Goal: Task Accomplishment & Management: Complete application form

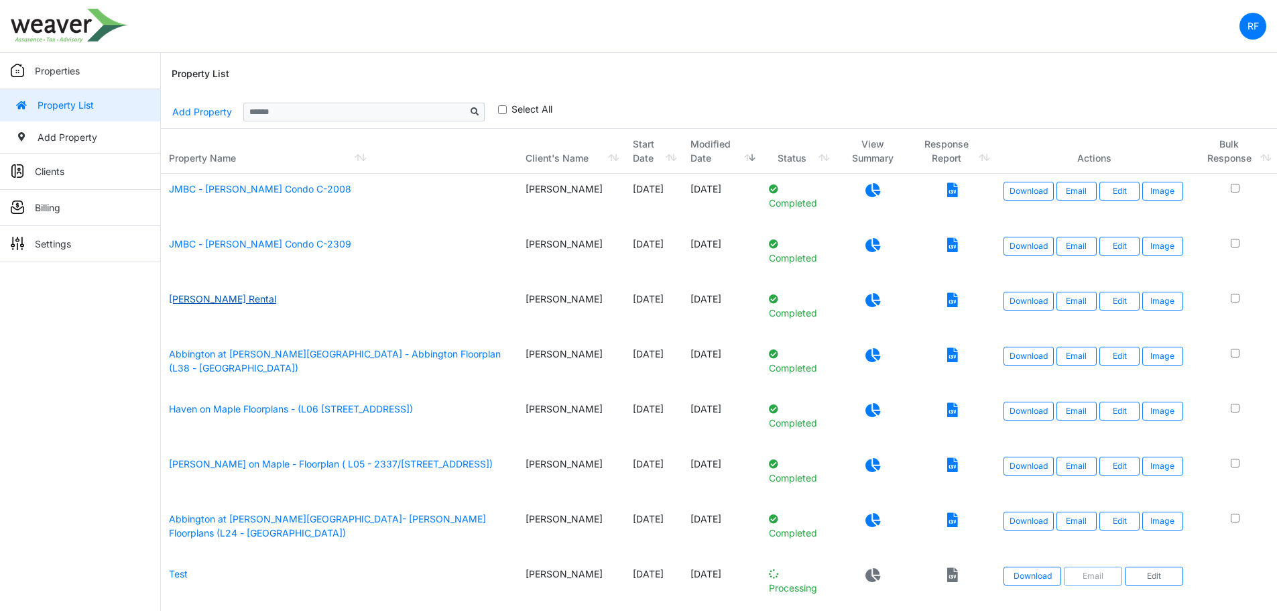
click at [210, 304] on link "[PERSON_NAME] Rental" at bounding box center [222, 298] width 107 height 11
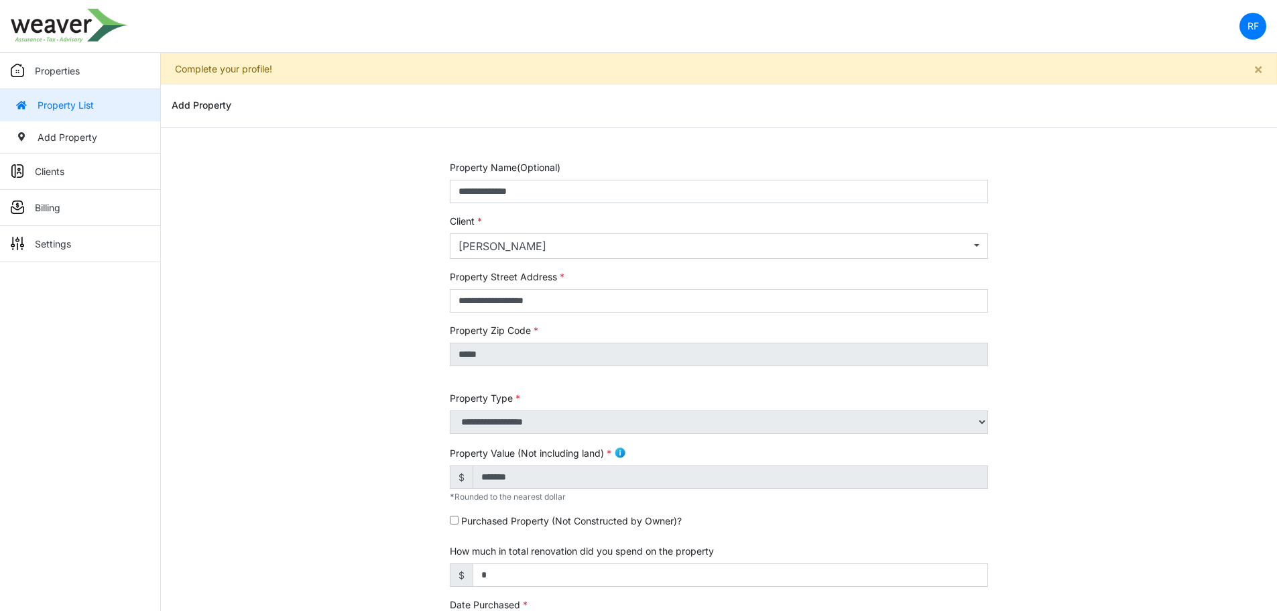
click at [91, 110] on link "Property List" at bounding box center [80, 105] width 160 height 32
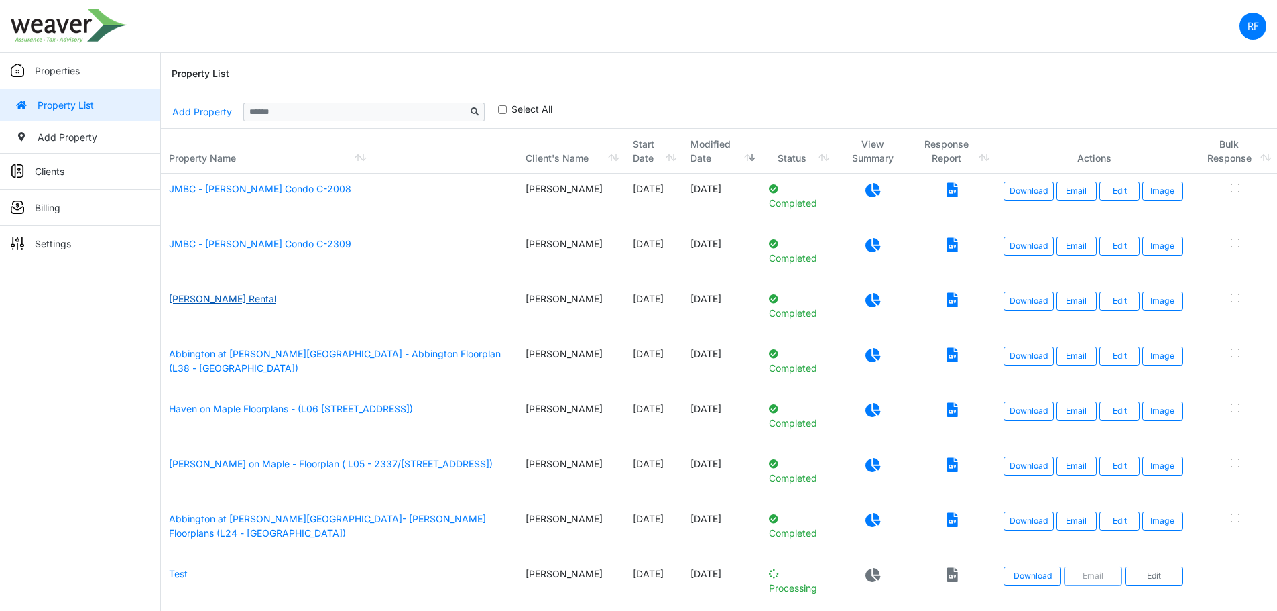
click at [220, 300] on link "[PERSON_NAME] Rental" at bounding box center [222, 298] width 107 height 11
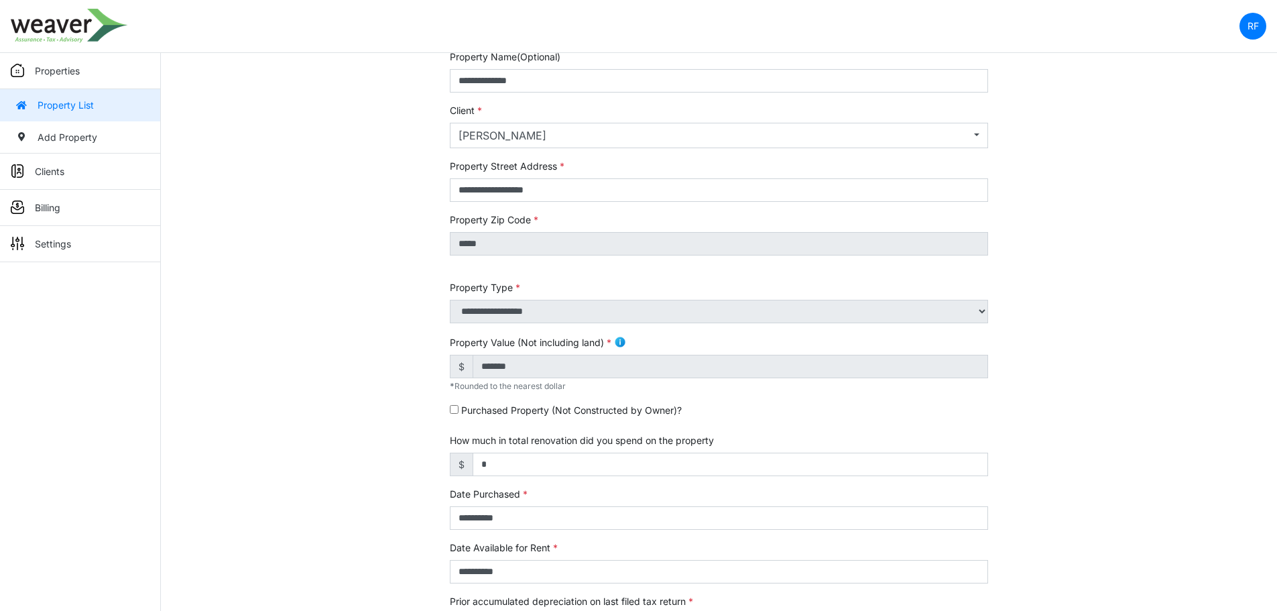
scroll to position [134, 0]
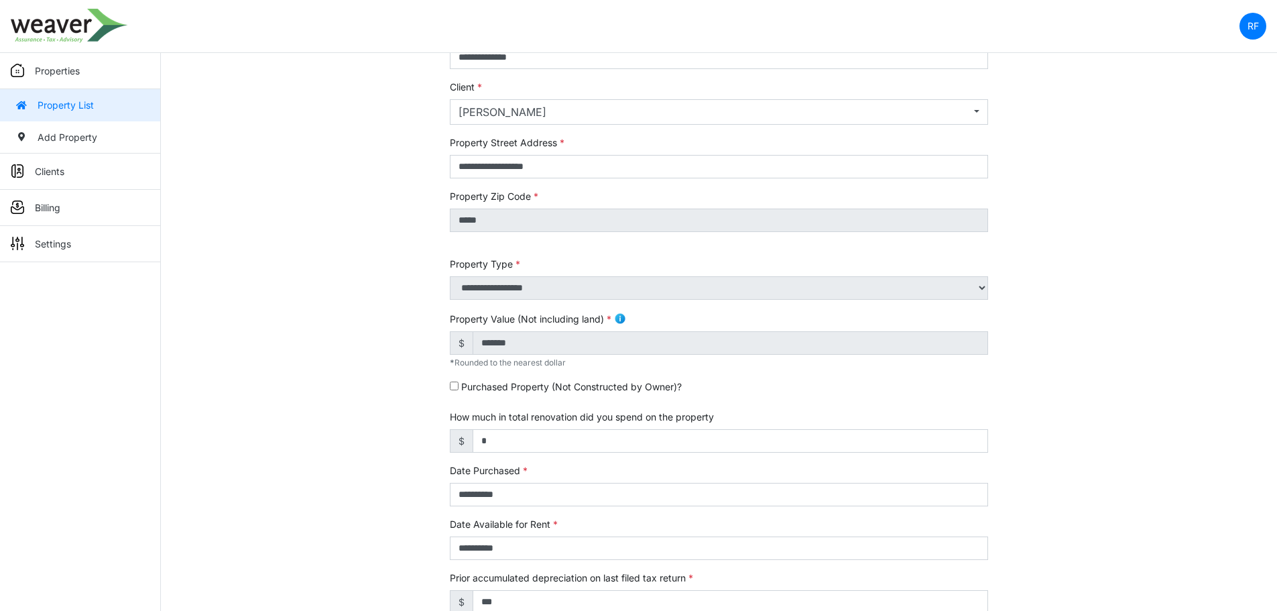
click at [60, 99] on link "Property List" at bounding box center [80, 105] width 160 height 32
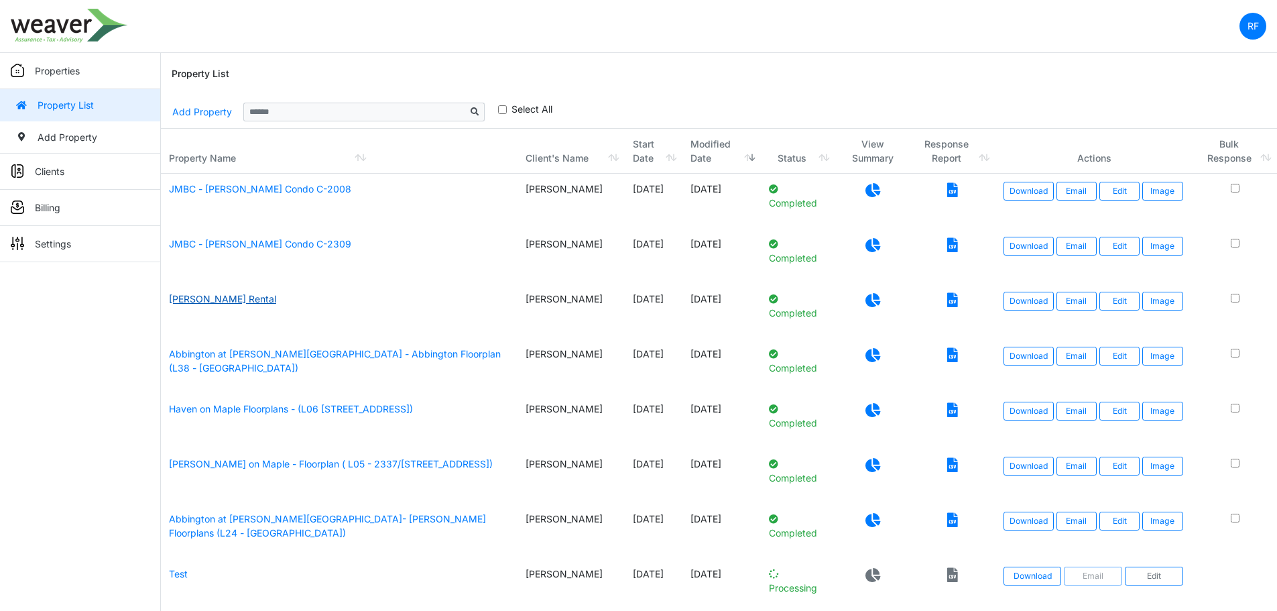
click at [190, 300] on link "Kessler Rental" at bounding box center [222, 298] width 107 height 11
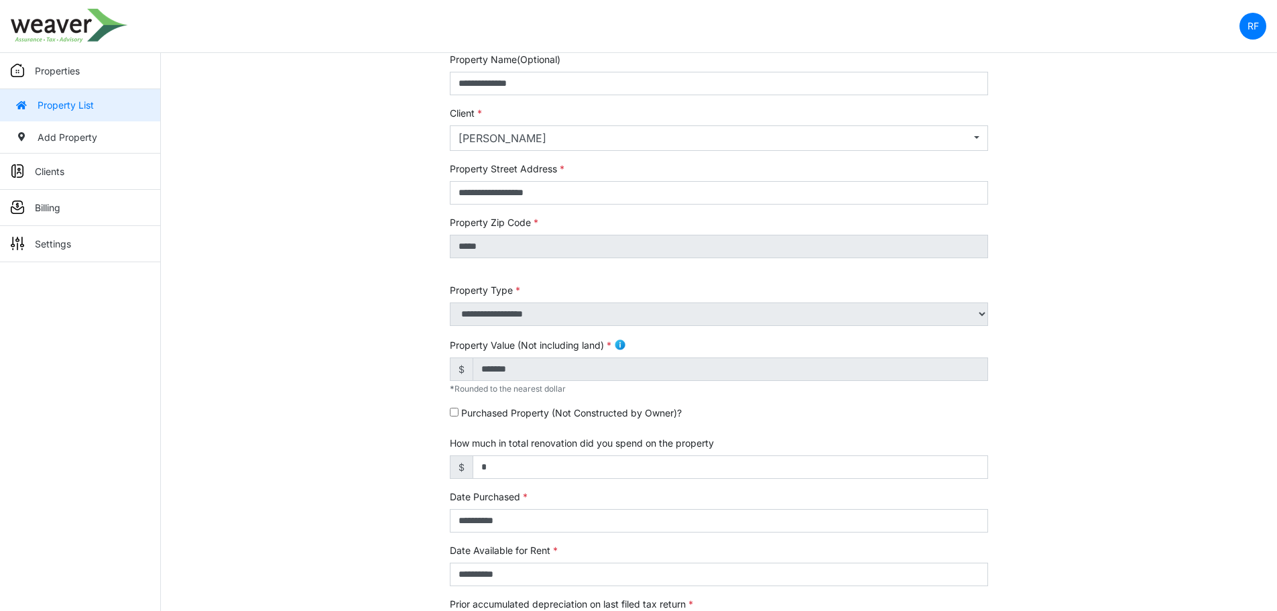
scroll to position [91, 0]
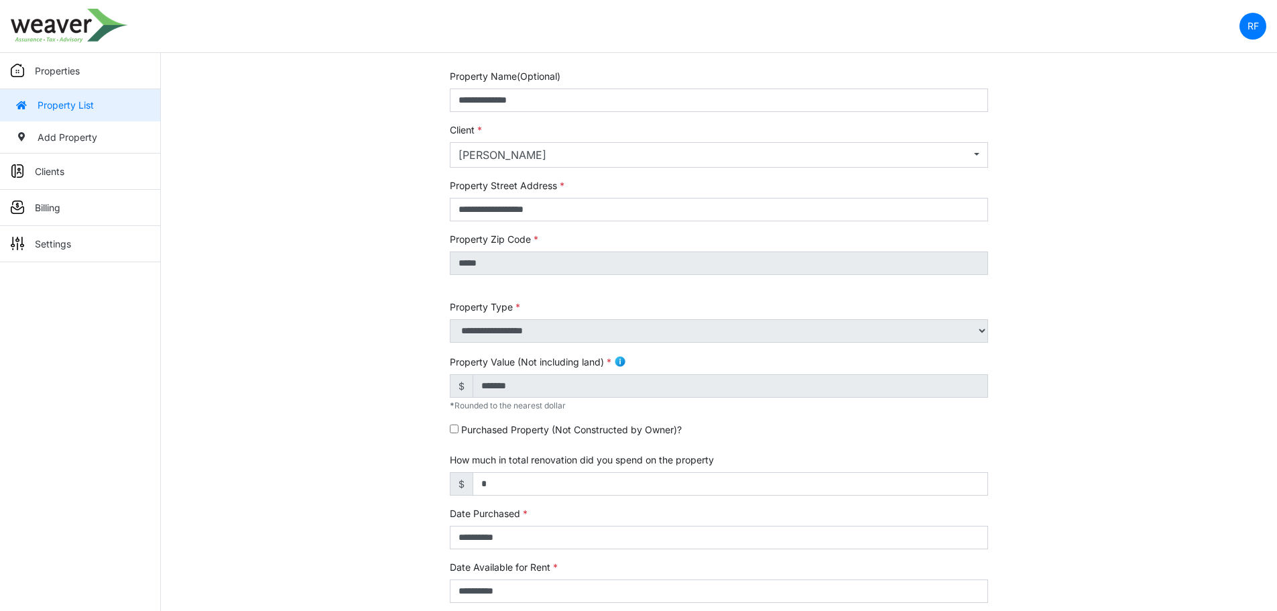
click at [617, 359] on img at bounding box center [620, 361] width 12 height 12
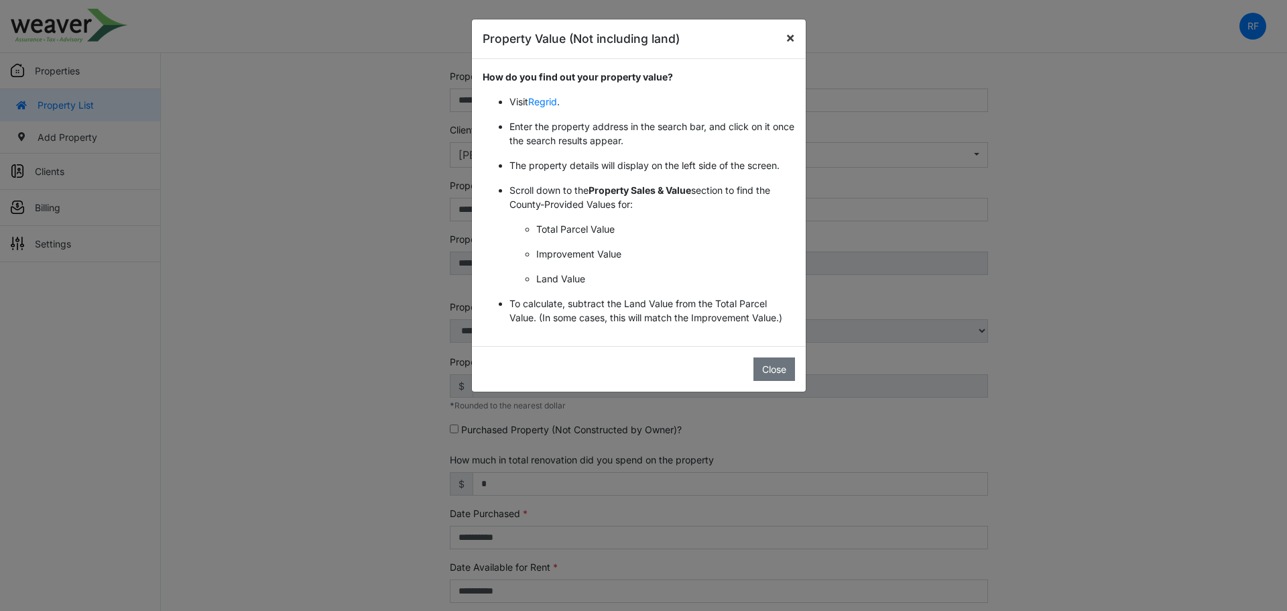
click at [790, 42] on span "×" at bounding box center [789, 37] width 9 height 17
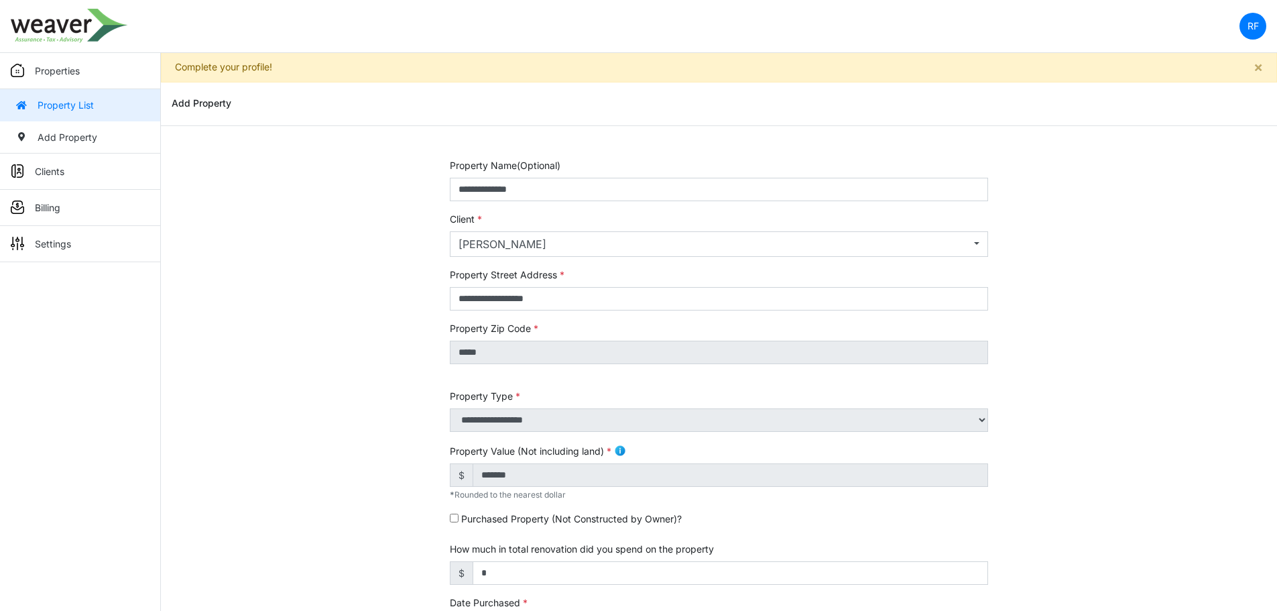
scroll to position [0, 0]
click at [102, 97] on link "Property List" at bounding box center [80, 105] width 160 height 32
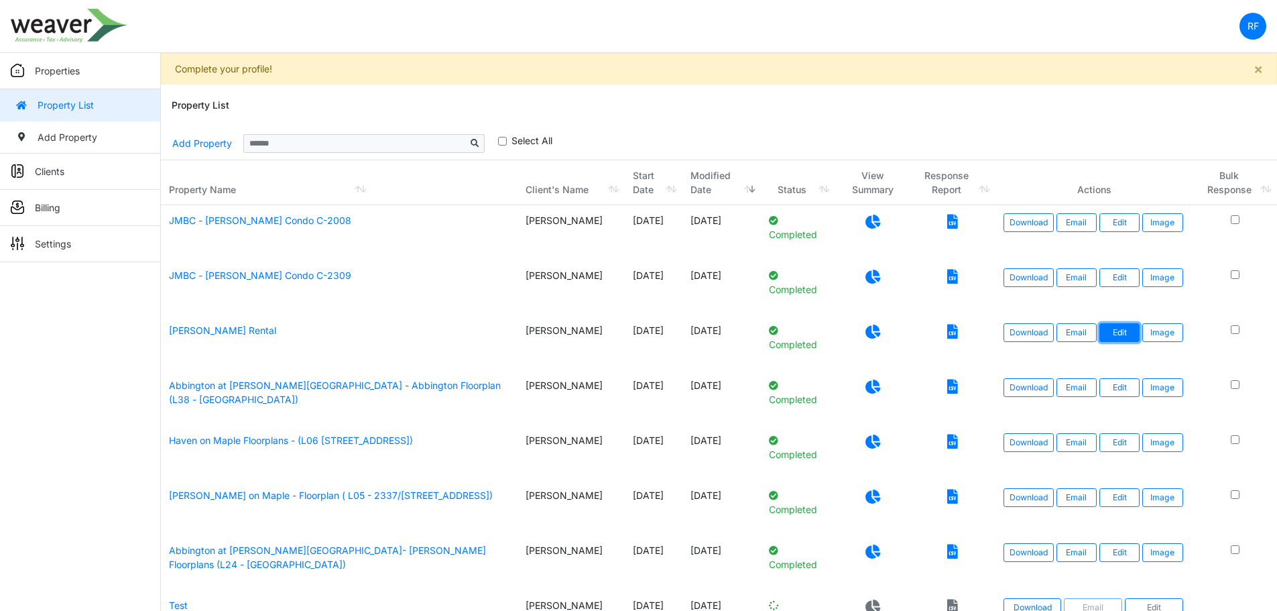
click at [1121, 327] on link "Edit" at bounding box center [1119, 332] width 40 height 19
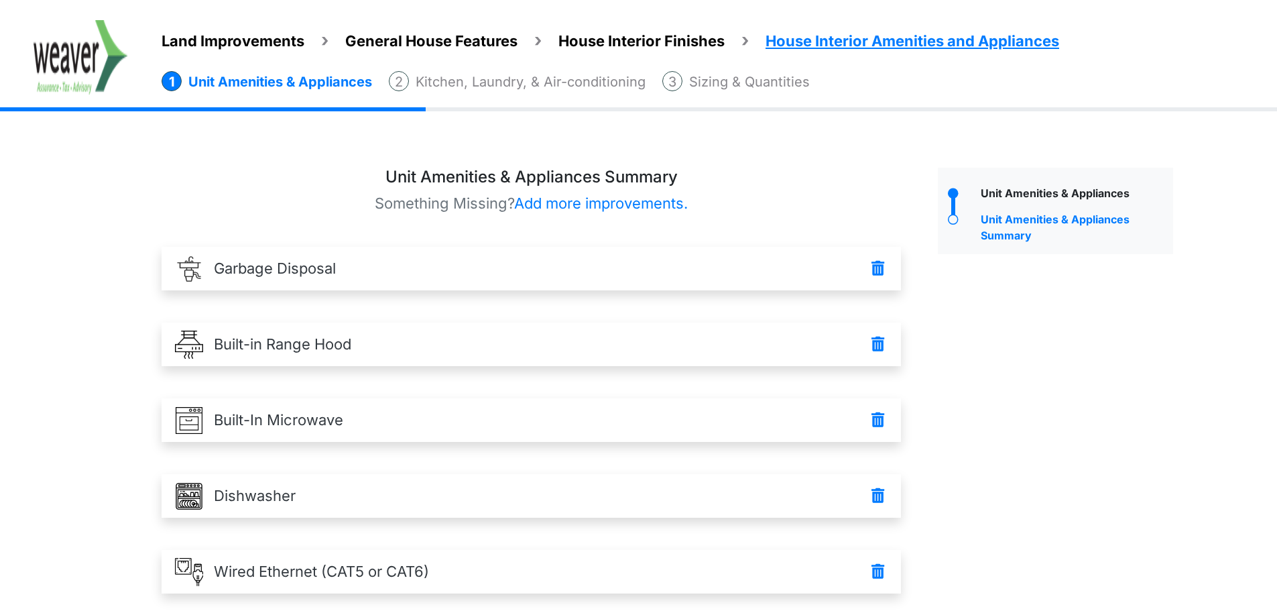
click at [108, 47] on img at bounding box center [81, 57] width 94 height 74
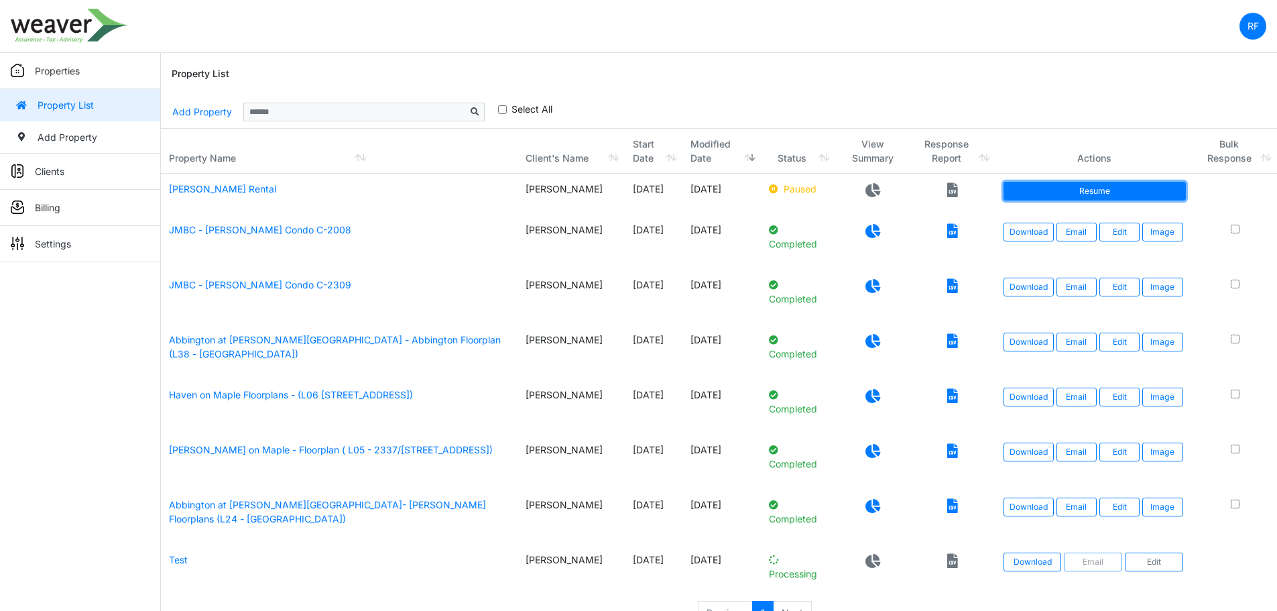
click at [1068, 186] on link "Resume" at bounding box center [1094, 191] width 182 height 19
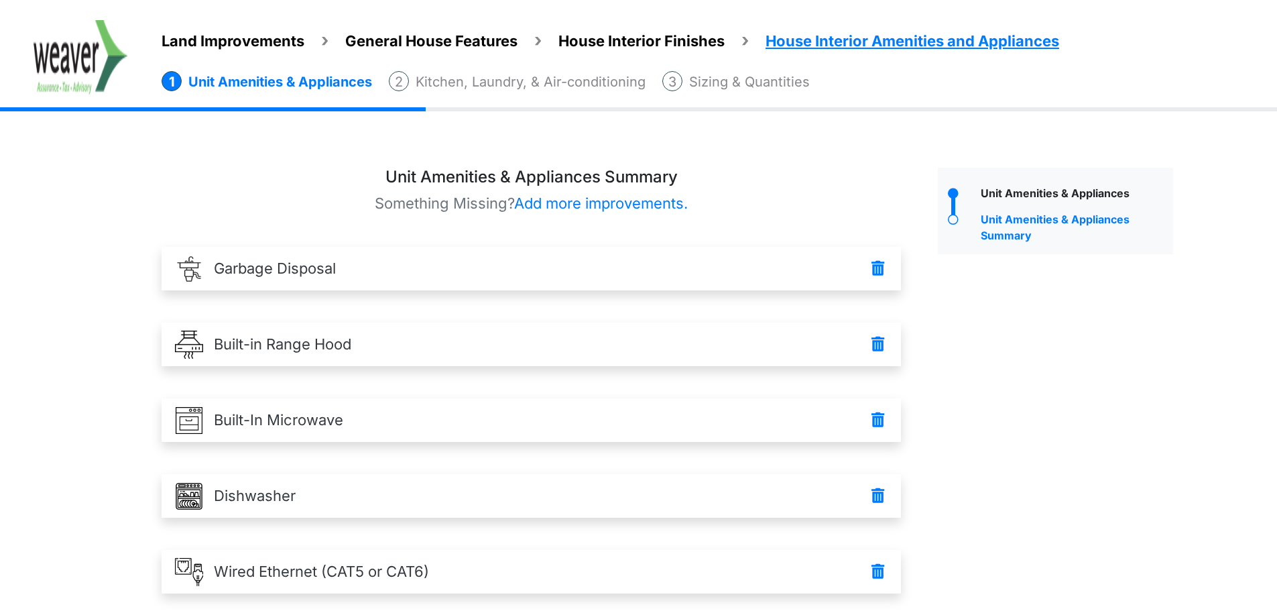
click at [779, 75] on li "Sizing & Quantities" at bounding box center [735, 81] width 147 height 21
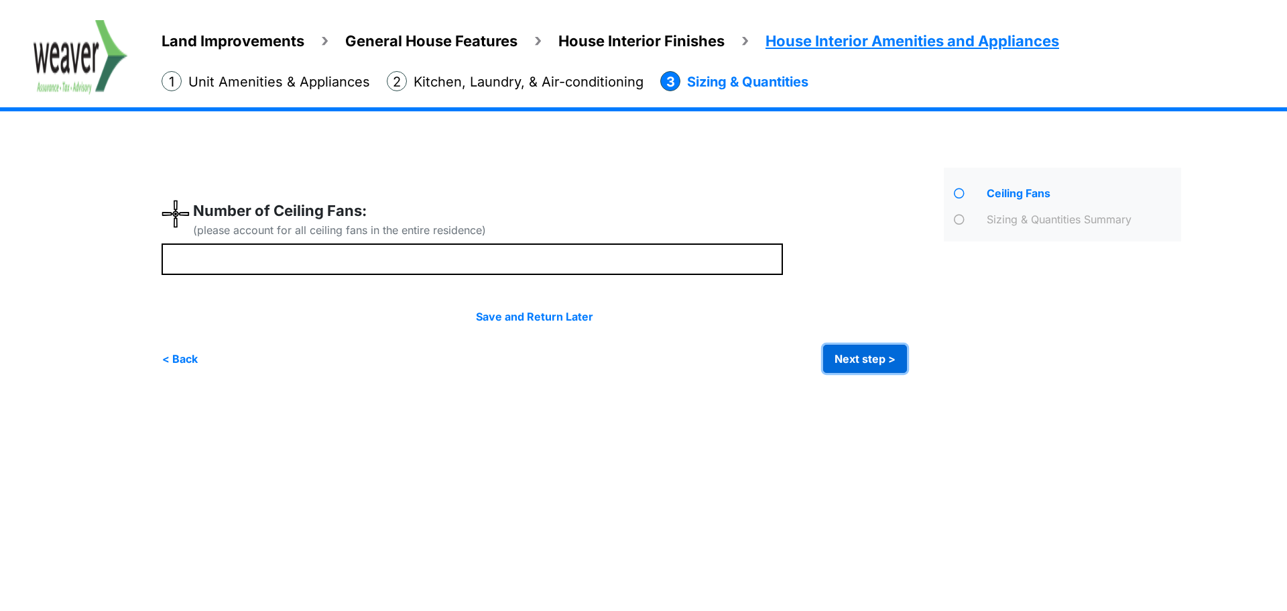
click at [875, 357] on button "Next step >" at bounding box center [865, 358] width 84 height 28
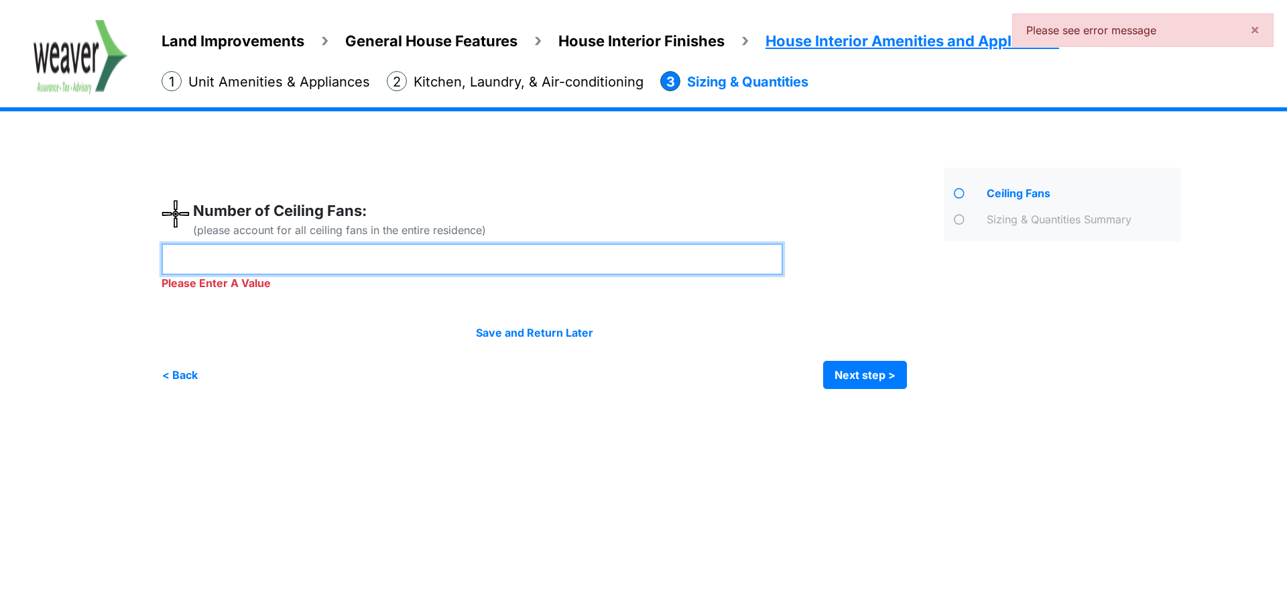
click at [254, 266] on input "number" at bounding box center [472, 258] width 621 height 31
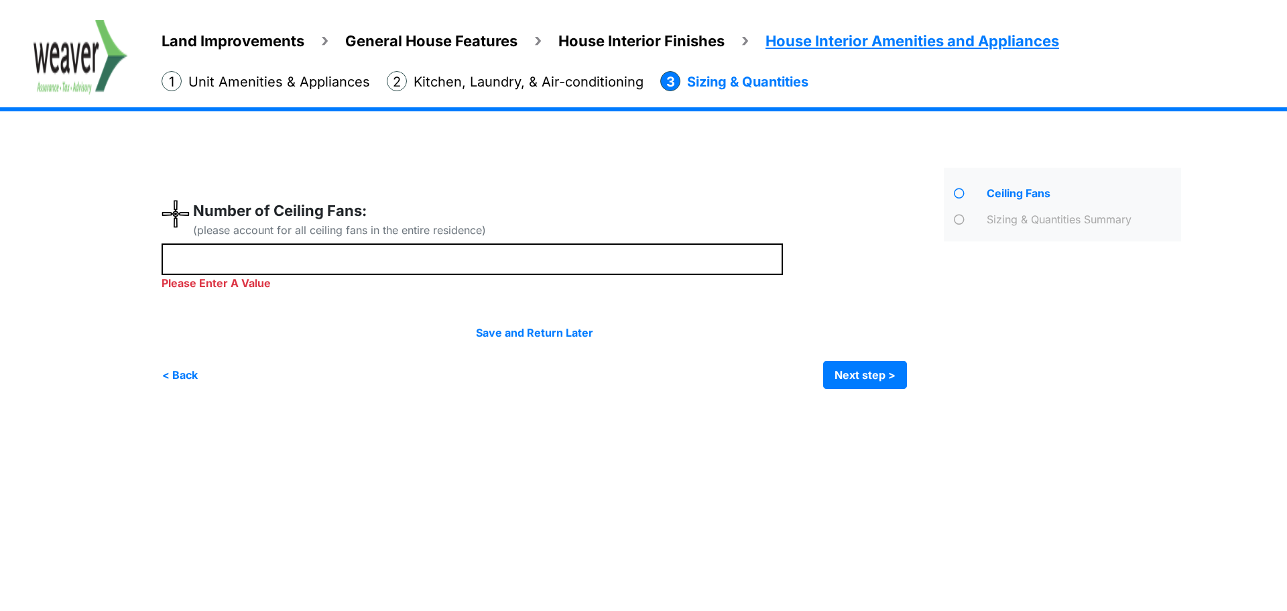
click at [613, 75] on li "Kitchen, Laundry, & Air-conditioning" at bounding box center [515, 81] width 257 height 21
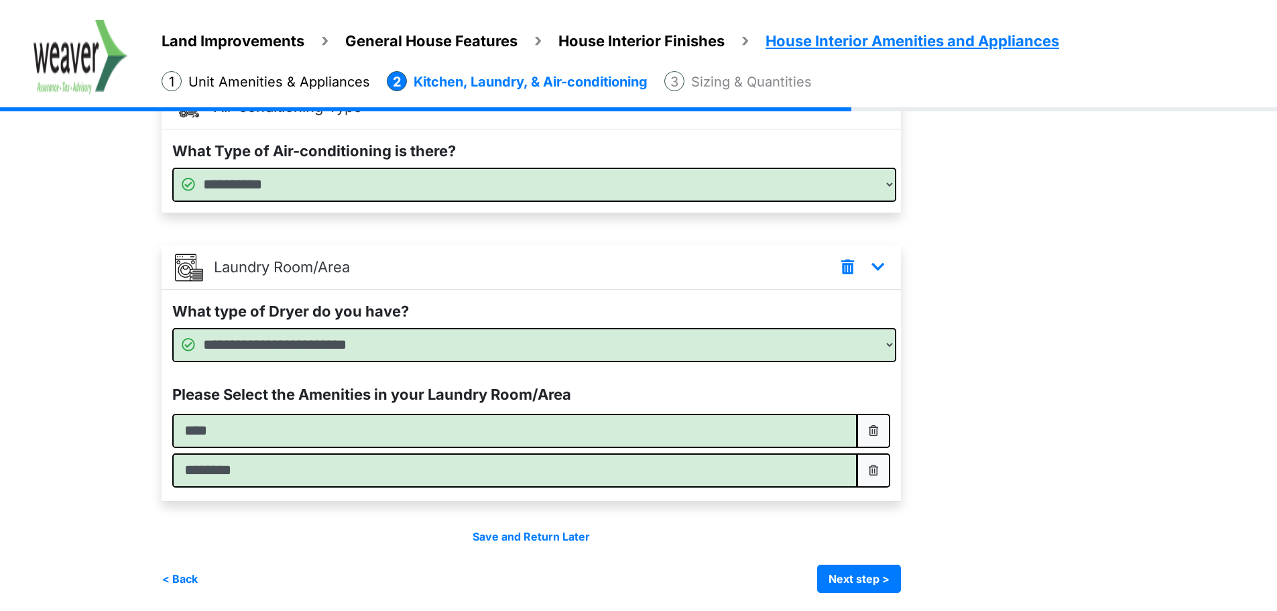
scroll to position [478, 0]
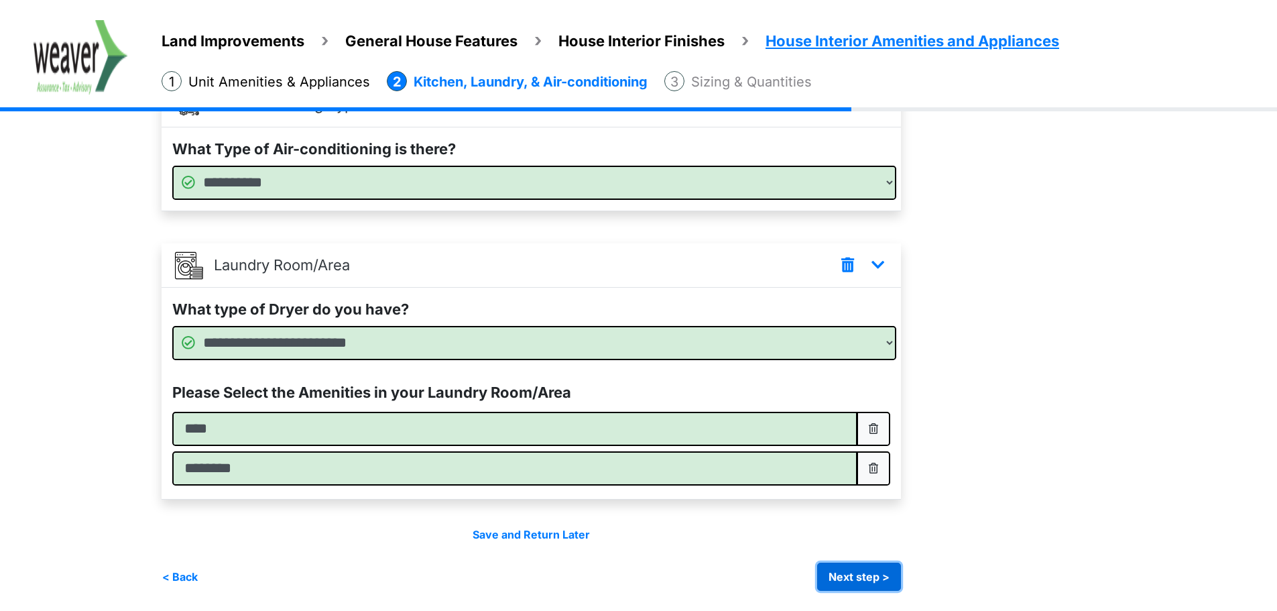
click at [867, 577] on button "Next step >" at bounding box center [859, 576] width 84 height 28
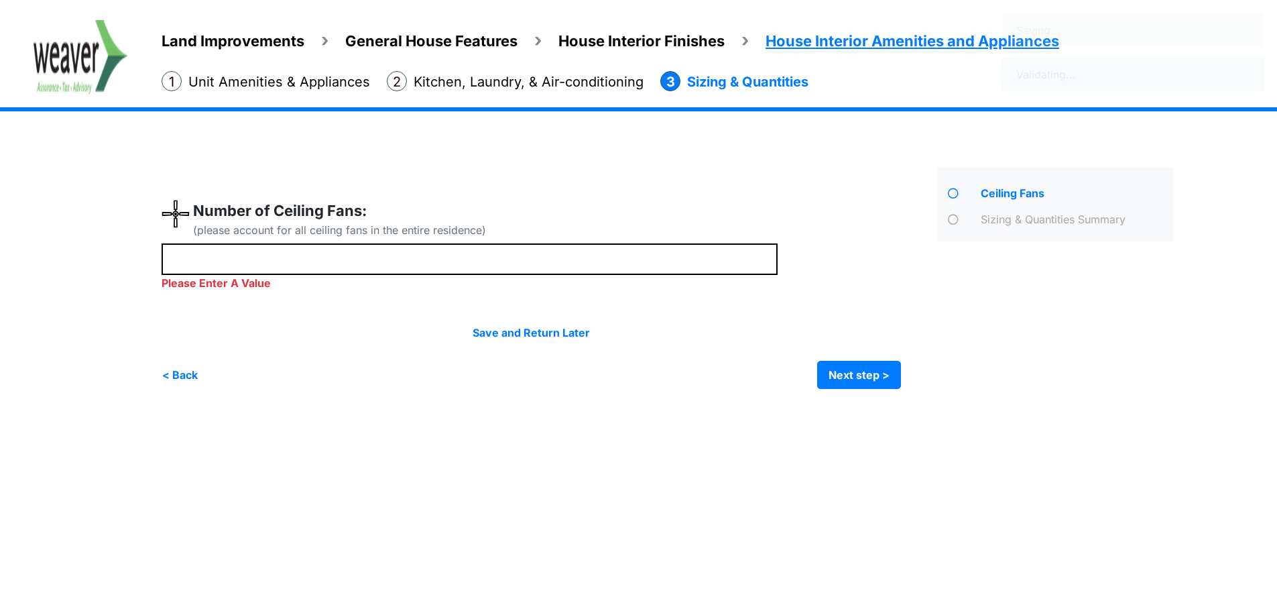
scroll to position [0, 0]
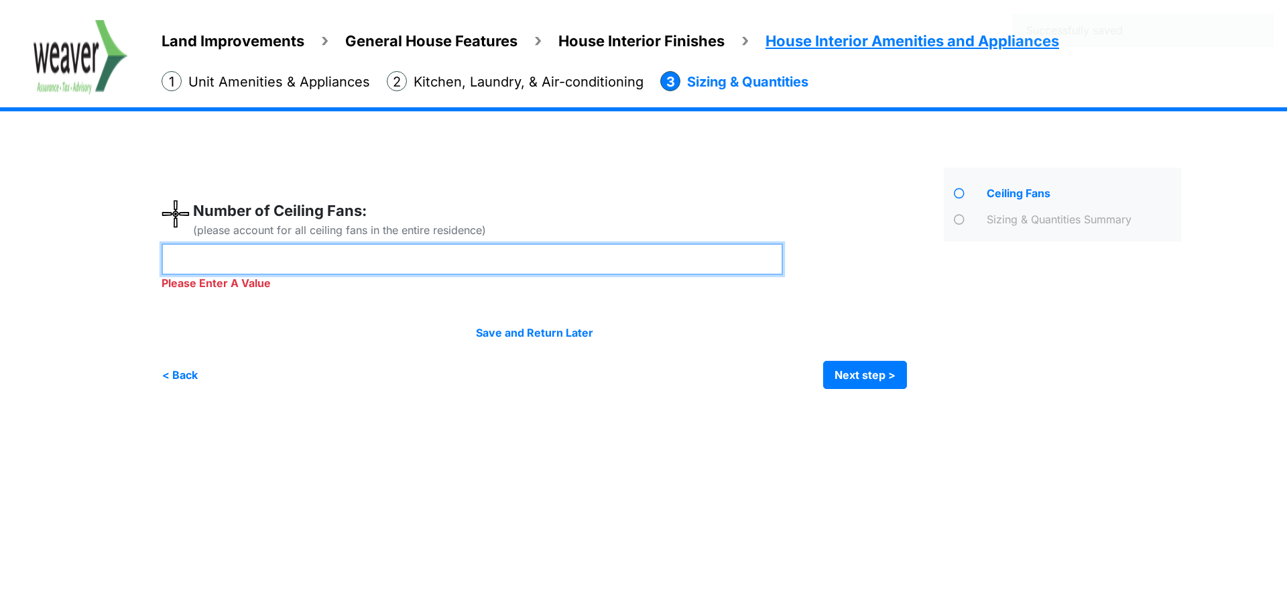
click at [242, 267] on input "number" at bounding box center [472, 258] width 621 height 31
type input "*"
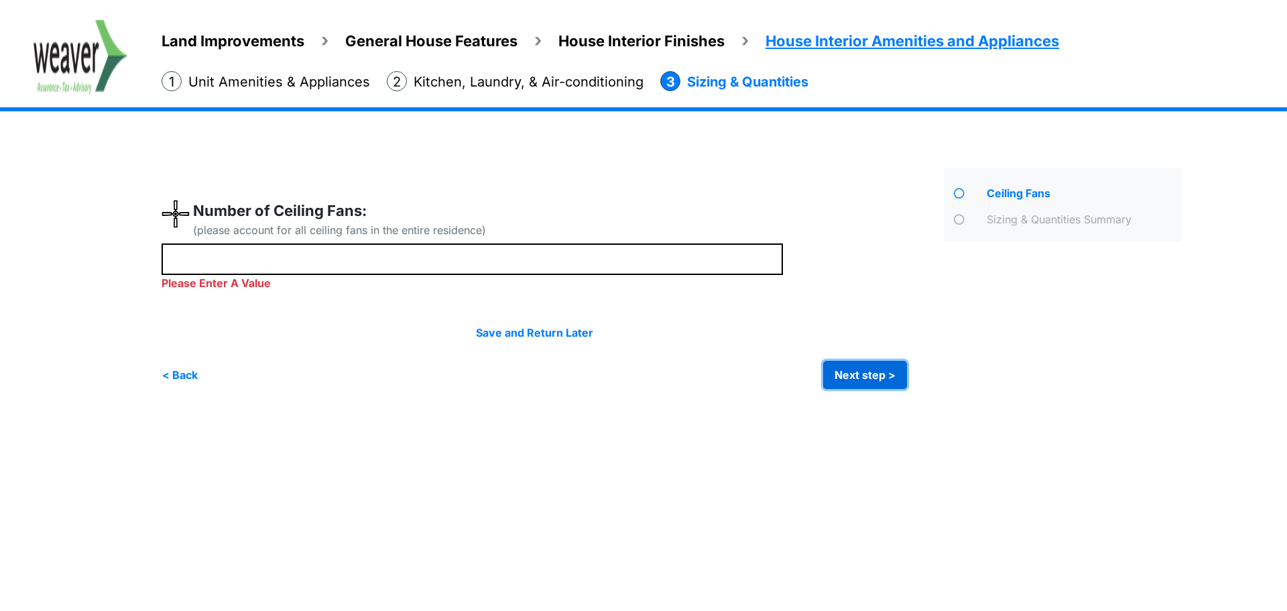
type input "*"
click at [856, 368] on button "Next step >" at bounding box center [865, 375] width 84 height 28
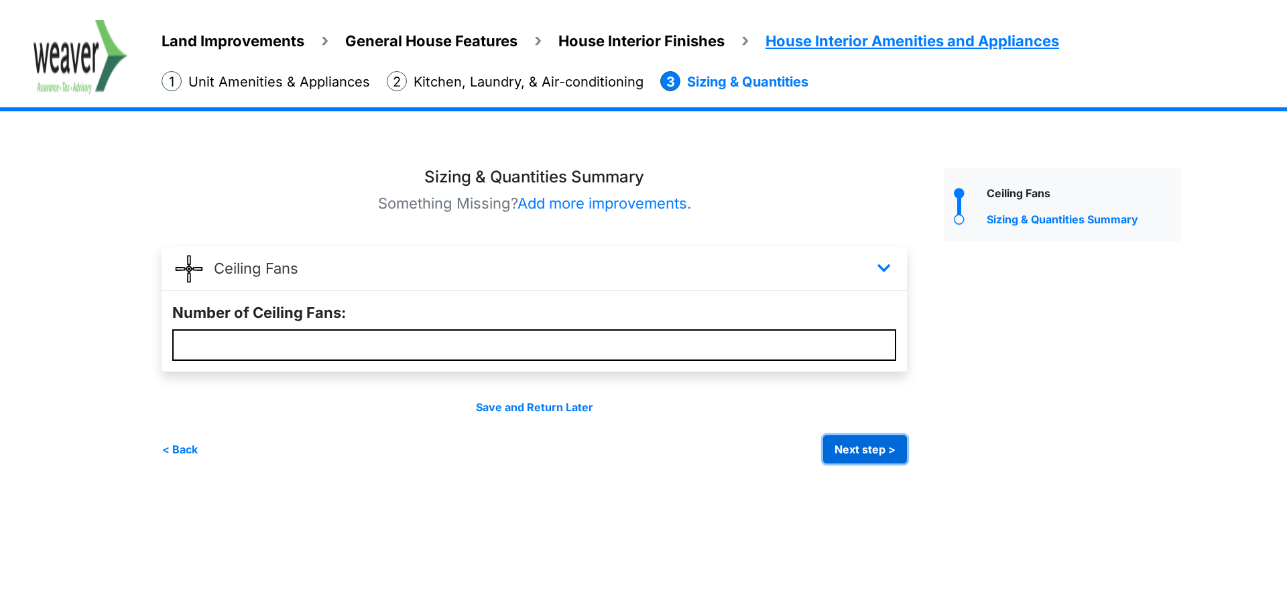
click at [865, 462] on button "Next step >" at bounding box center [865, 449] width 84 height 28
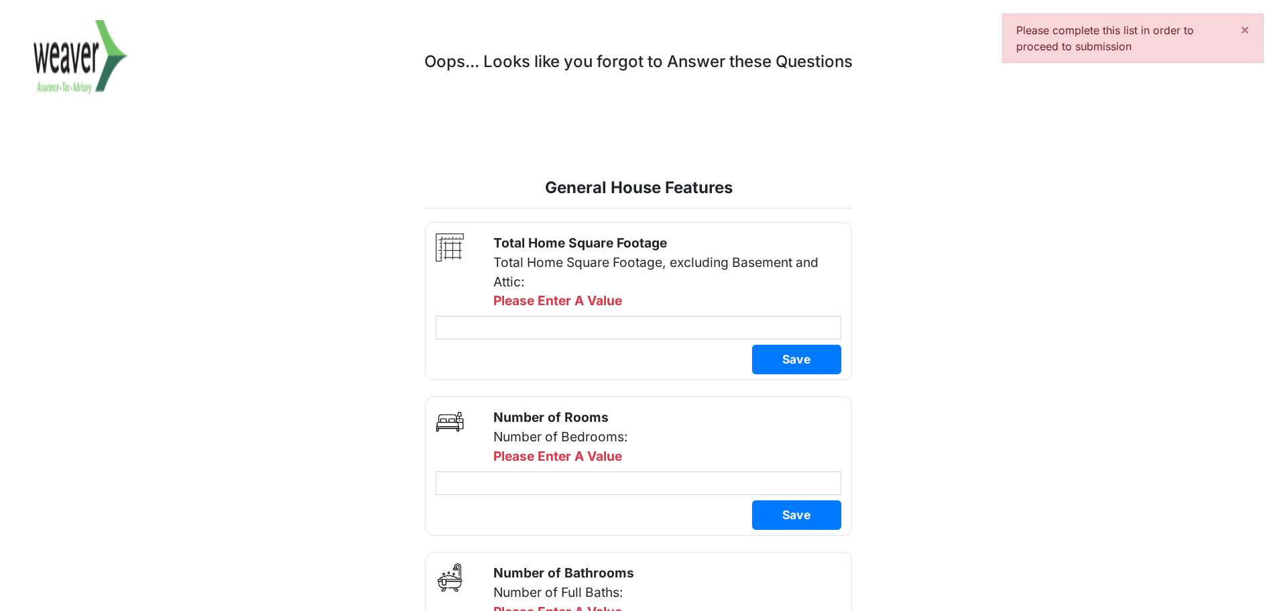
click at [628, 311] on div at bounding box center [639, 324] width 426 height 29
click at [602, 322] on input "number" at bounding box center [638, 327] width 405 height 23
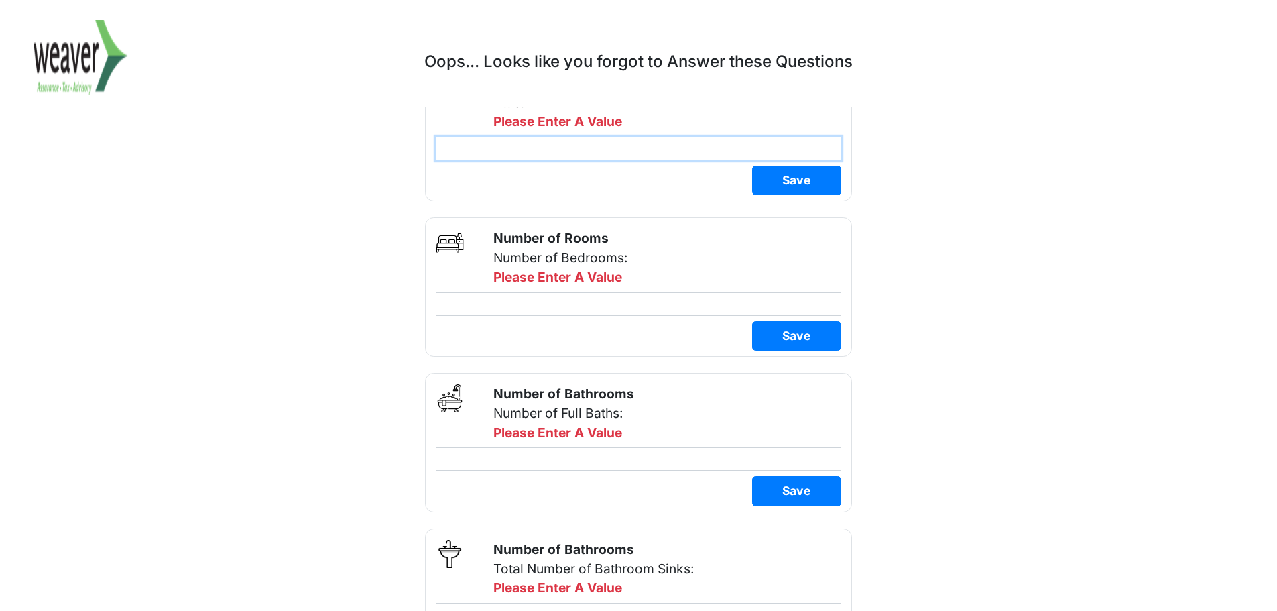
scroll to position [201, 0]
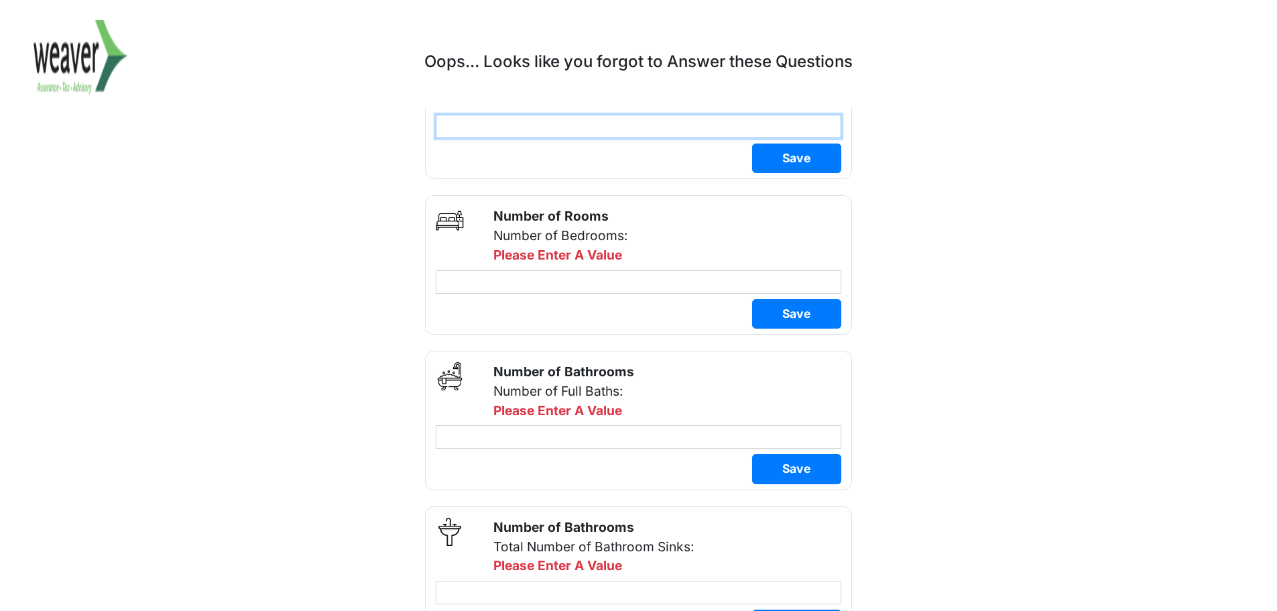
click at [553, 124] on input "number" at bounding box center [638, 126] width 405 height 23
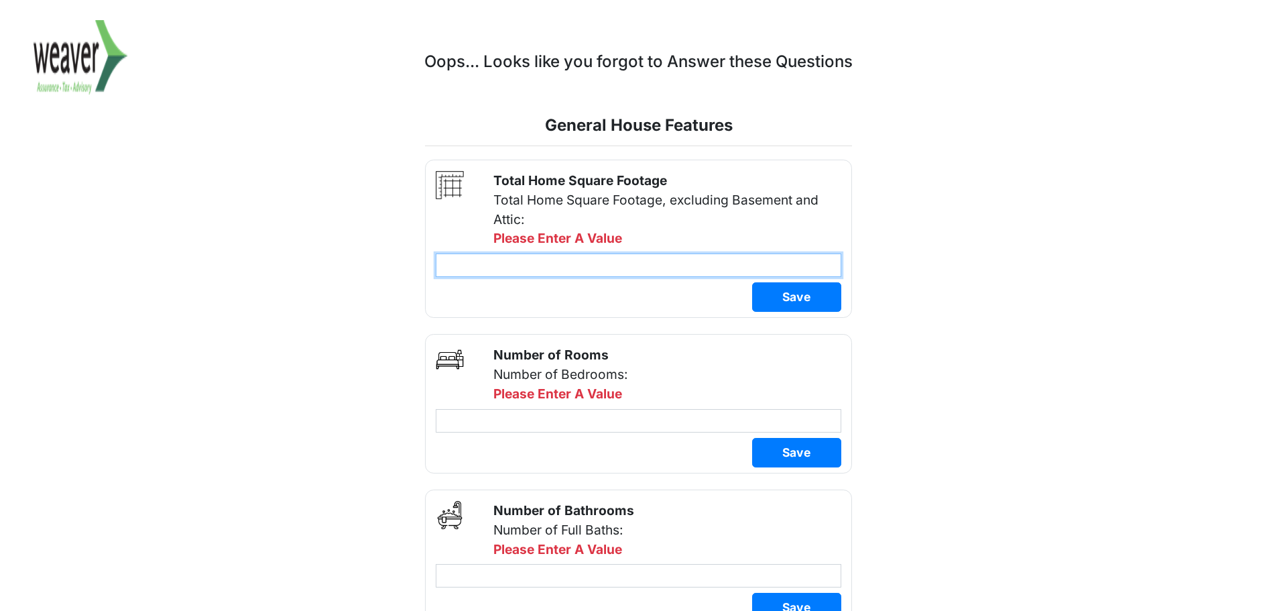
scroll to position [0, 0]
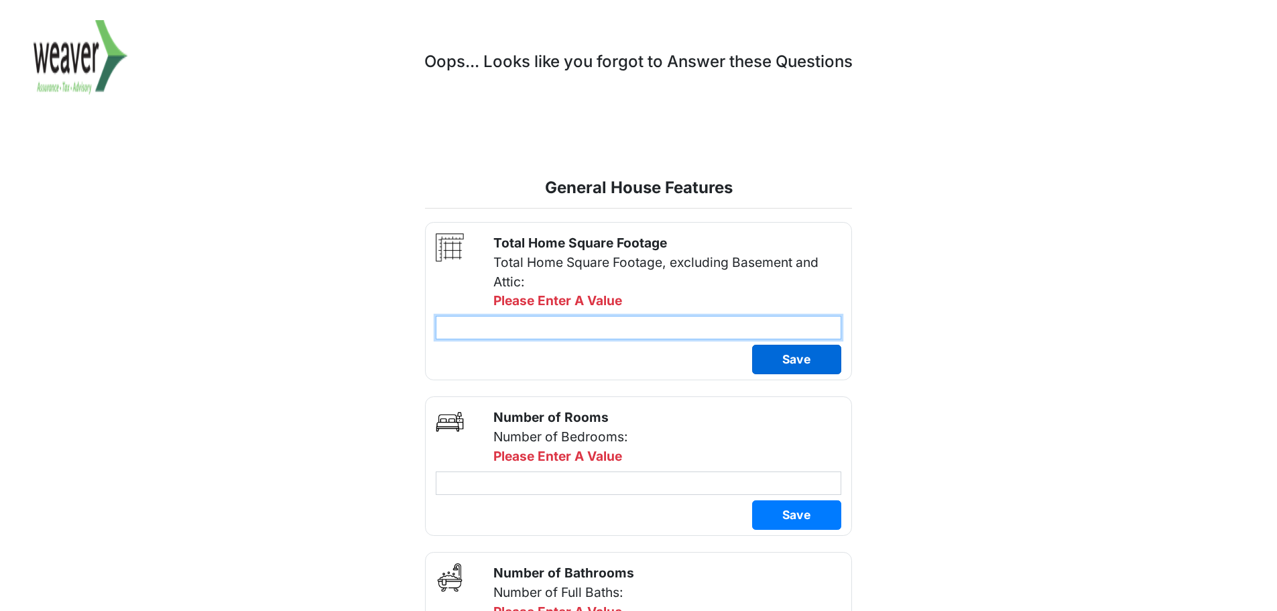
type input "****"
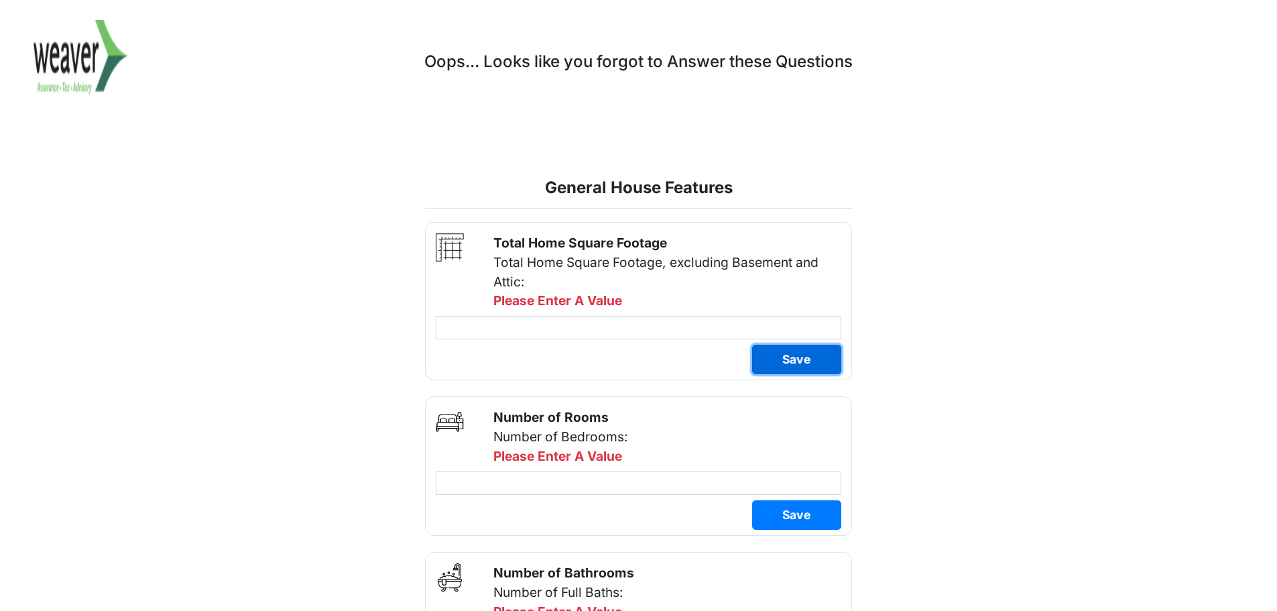
click at [790, 355] on div "Total Home Square Footage Total Home Square Footage, excluding Basement and Att…" at bounding box center [638, 301] width 427 height 158
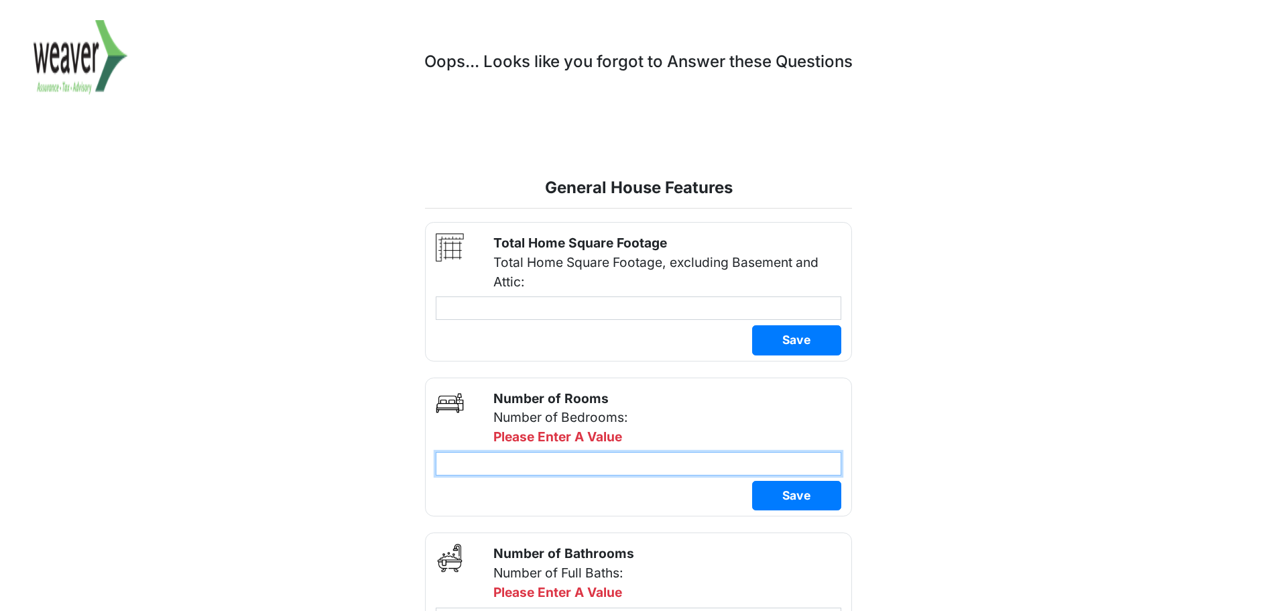
click at [582, 463] on input "number" at bounding box center [638, 463] width 405 height 23
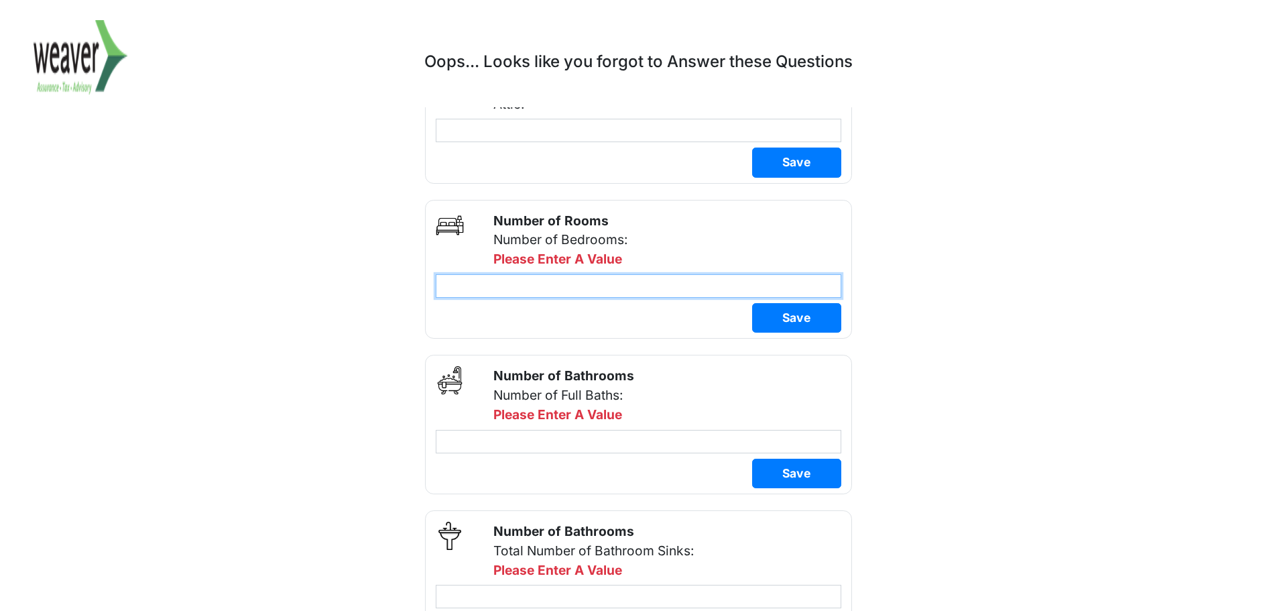
scroll to position [201, 0]
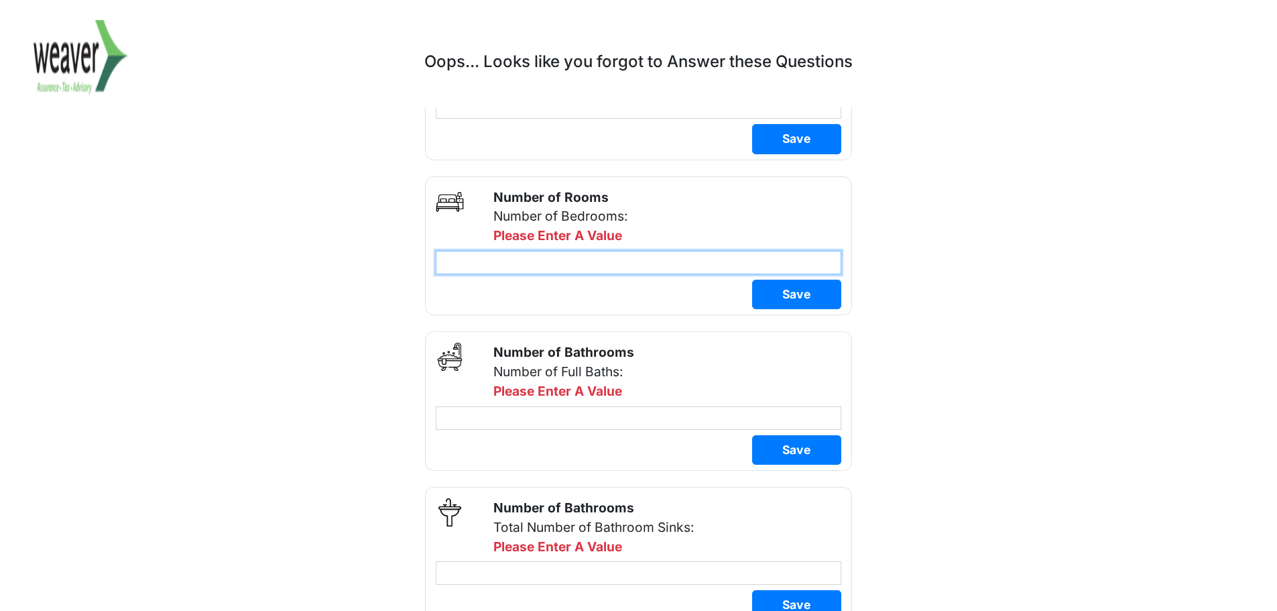
type input "*"
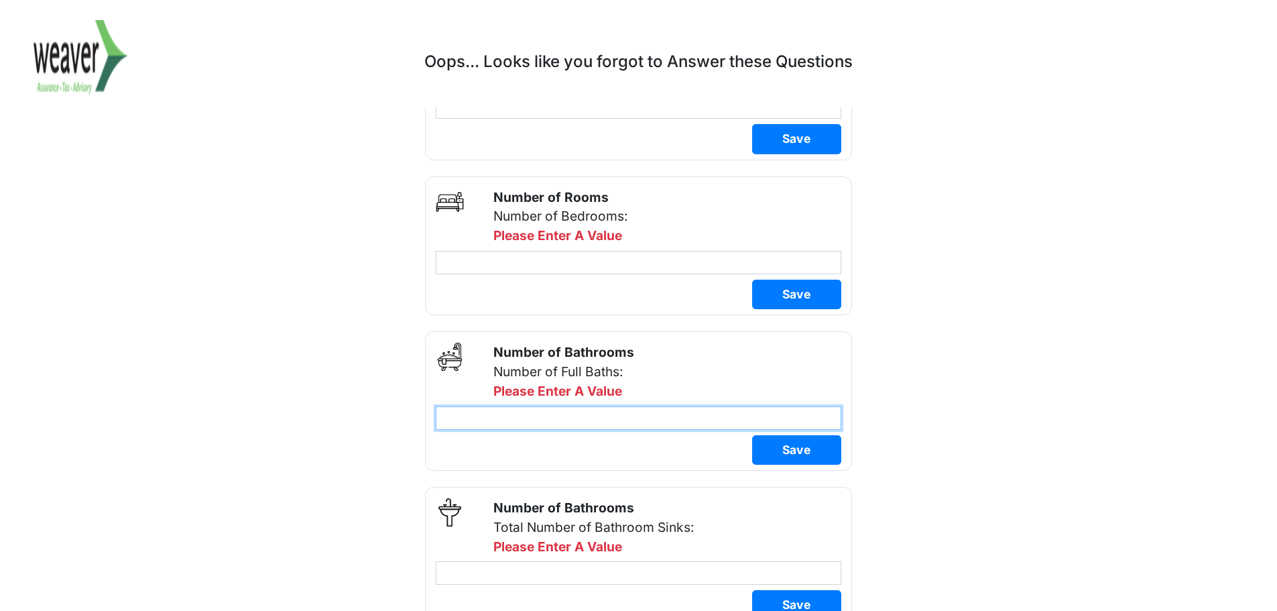
drag, startPoint x: 633, startPoint y: 419, endPoint x: 552, endPoint y: 196, distance: 236.8
click at [631, 417] on div "Number of Bathrooms Number of Full Baths: Please Enter A Value" at bounding box center [638, 400] width 427 height 139
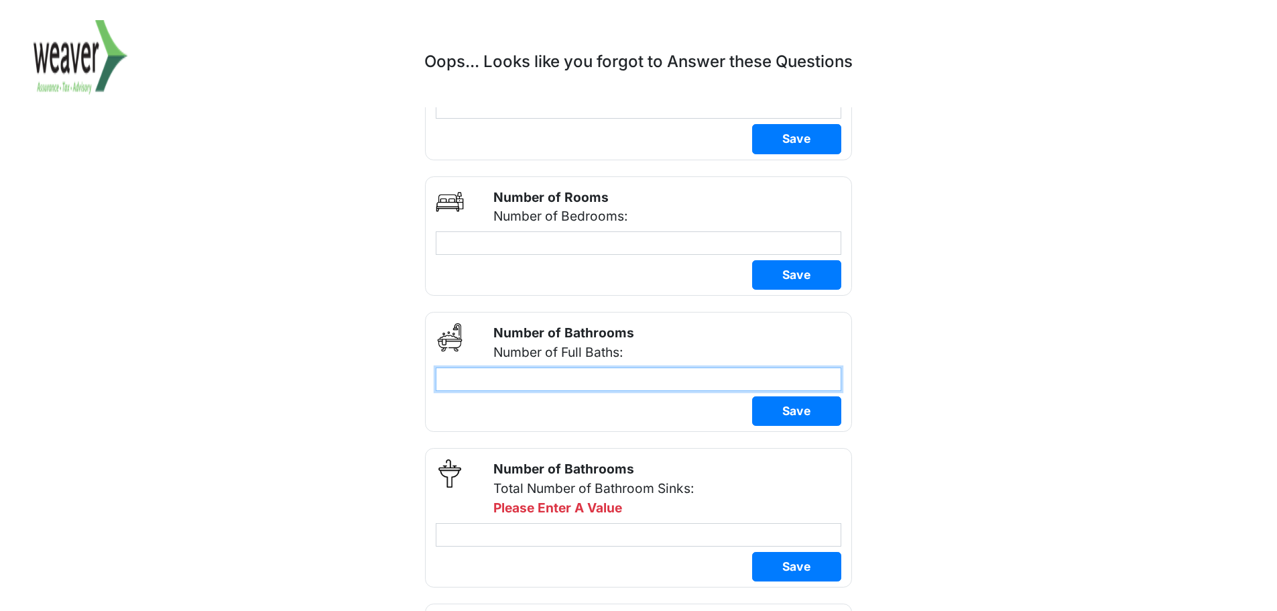
drag, startPoint x: 440, startPoint y: 371, endPoint x: 404, endPoint y: 371, distance: 36.2
click at [404, 371] on div "Land Improvements Selection of Land Improvements *" at bounding box center [639, 399] width 894 height 867
type input "*"
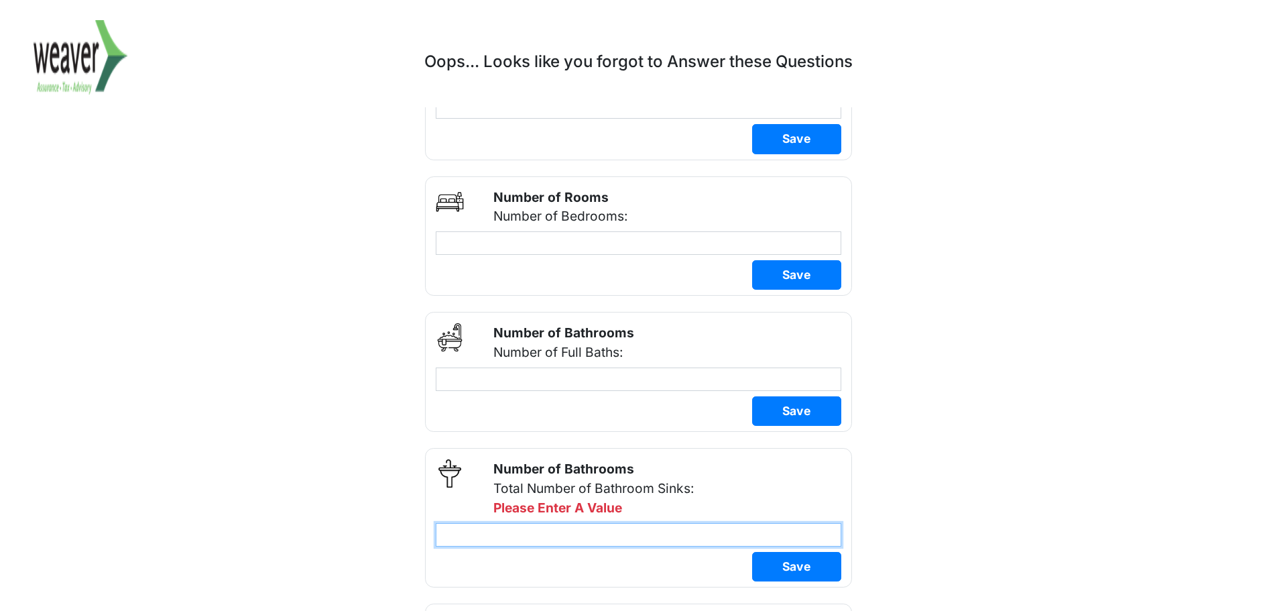
click at [594, 535] on input "number" at bounding box center [638, 534] width 405 height 23
type input "*"
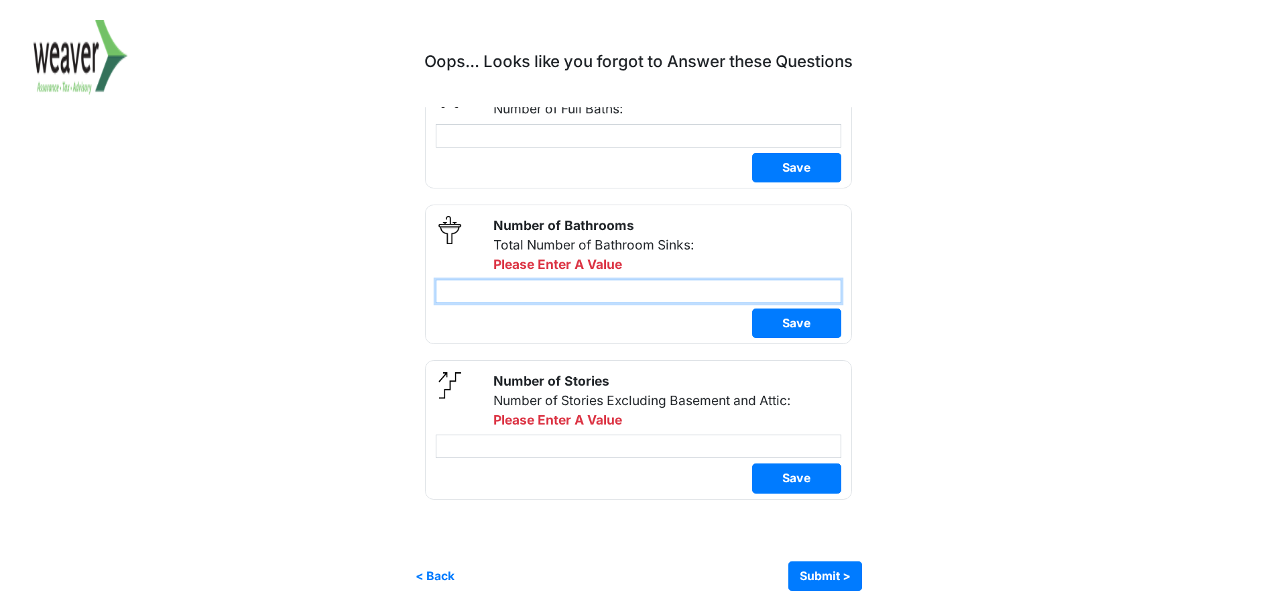
type input "*"
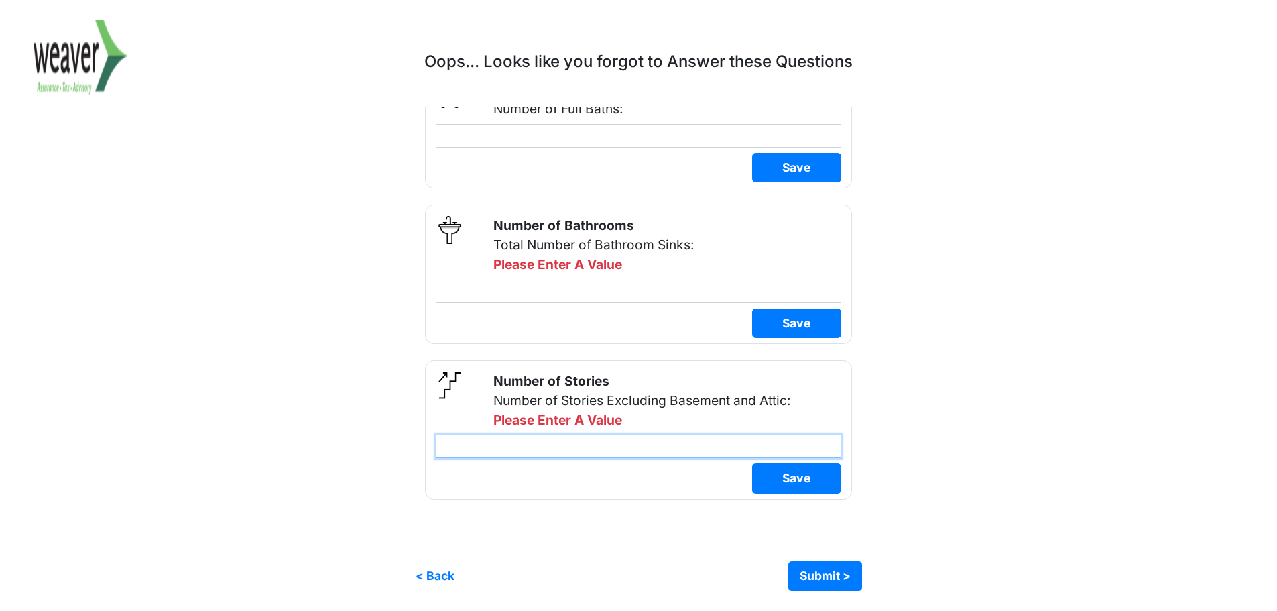
scroll to position [425, 0]
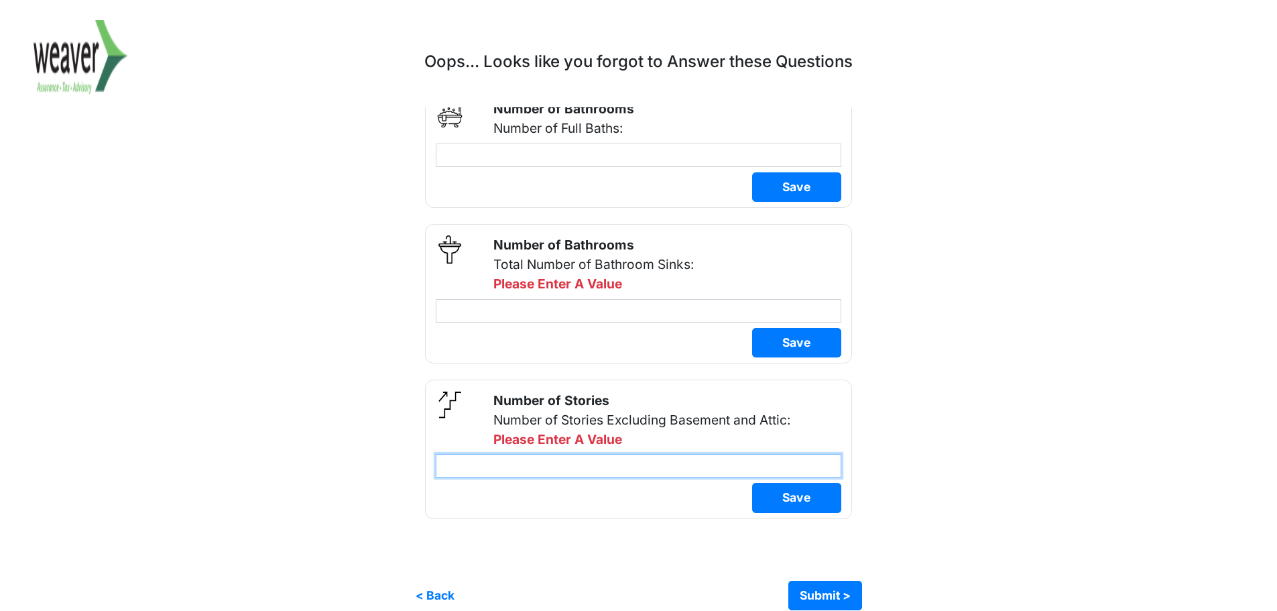
drag, startPoint x: 537, startPoint y: 444, endPoint x: 554, endPoint y: 448, distance: 17.2
click at [539, 454] on input "number" at bounding box center [638, 465] width 405 height 23
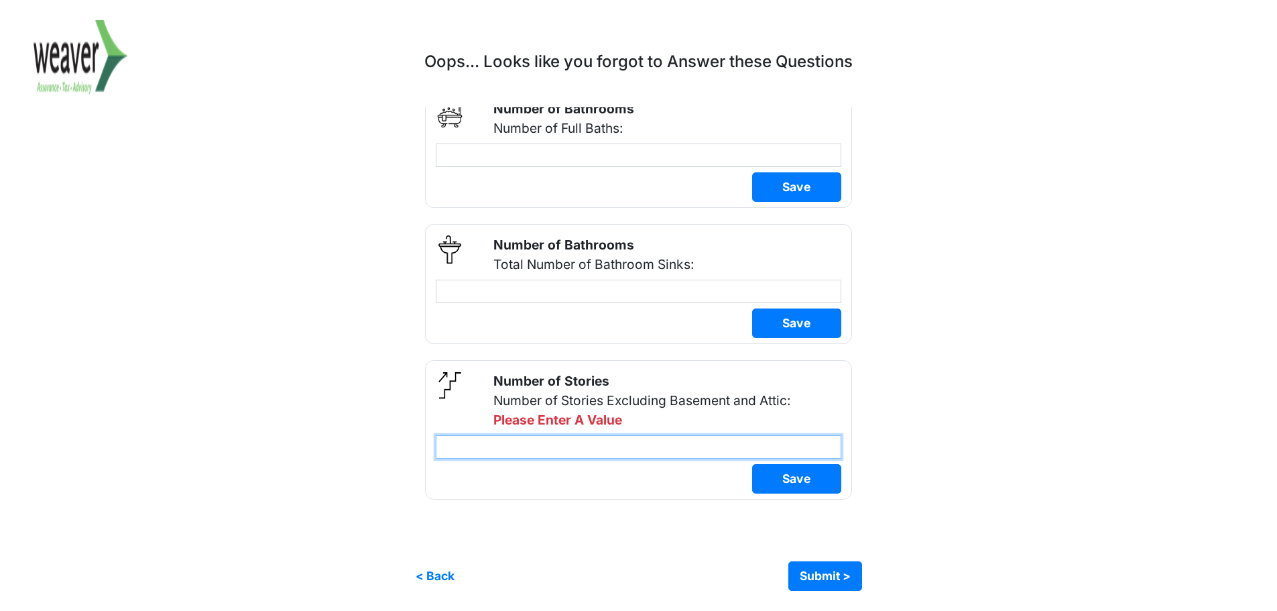
type input "*"
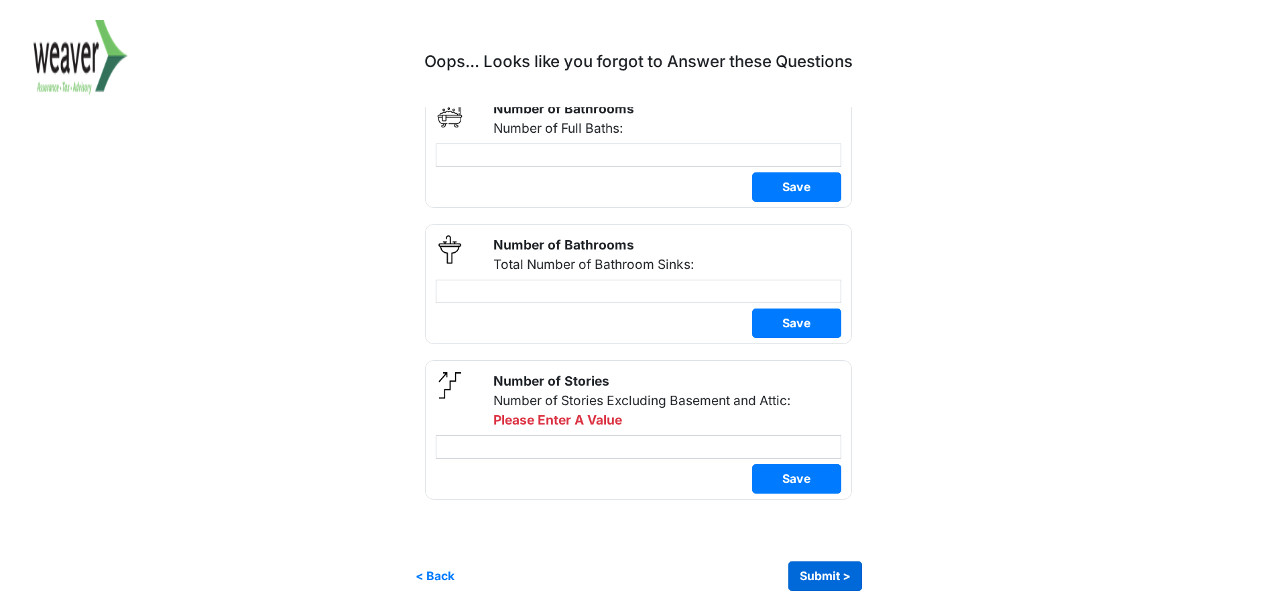
click at [806, 576] on html "× Complete your profile! Land Improvements General House Features House Interio…" at bounding box center [638, 92] width 1277 height 1035
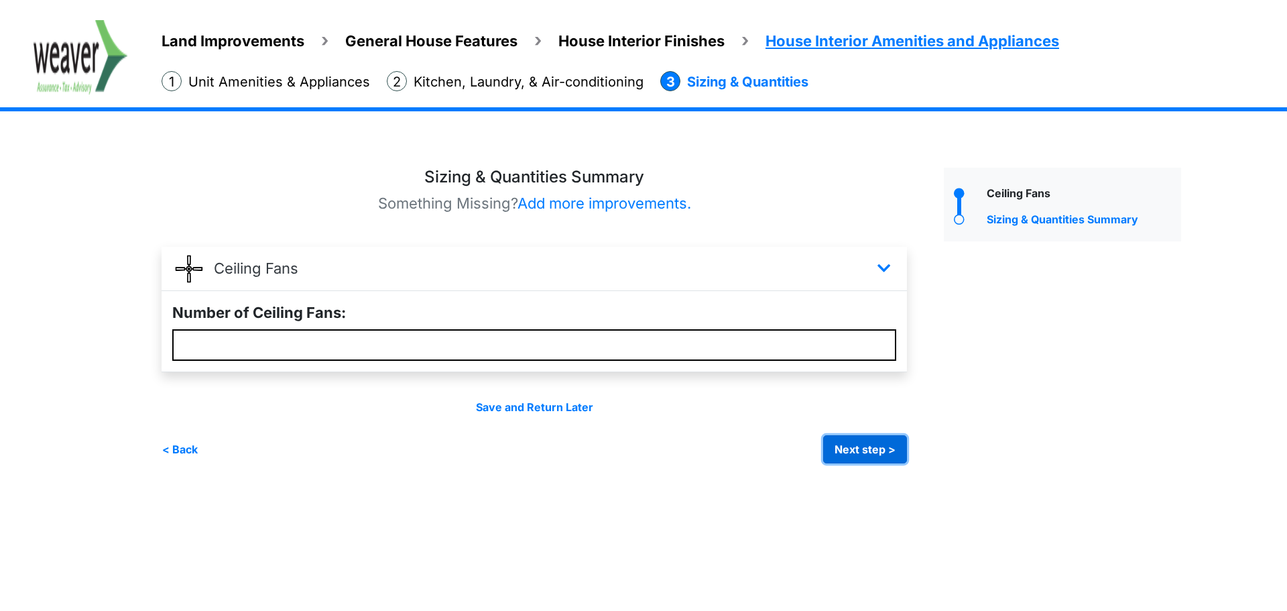
click at [867, 448] on button "Next step >" at bounding box center [865, 449] width 84 height 28
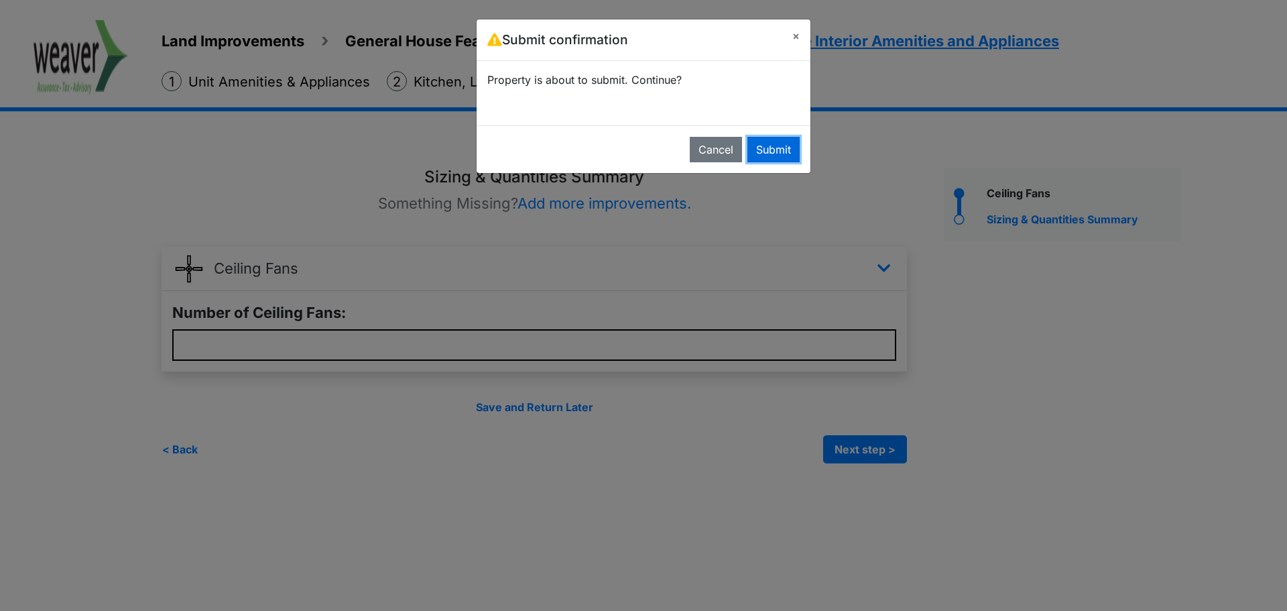
click at [771, 152] on button "Submit" at bounding box center [773, 149] width 52 height 25
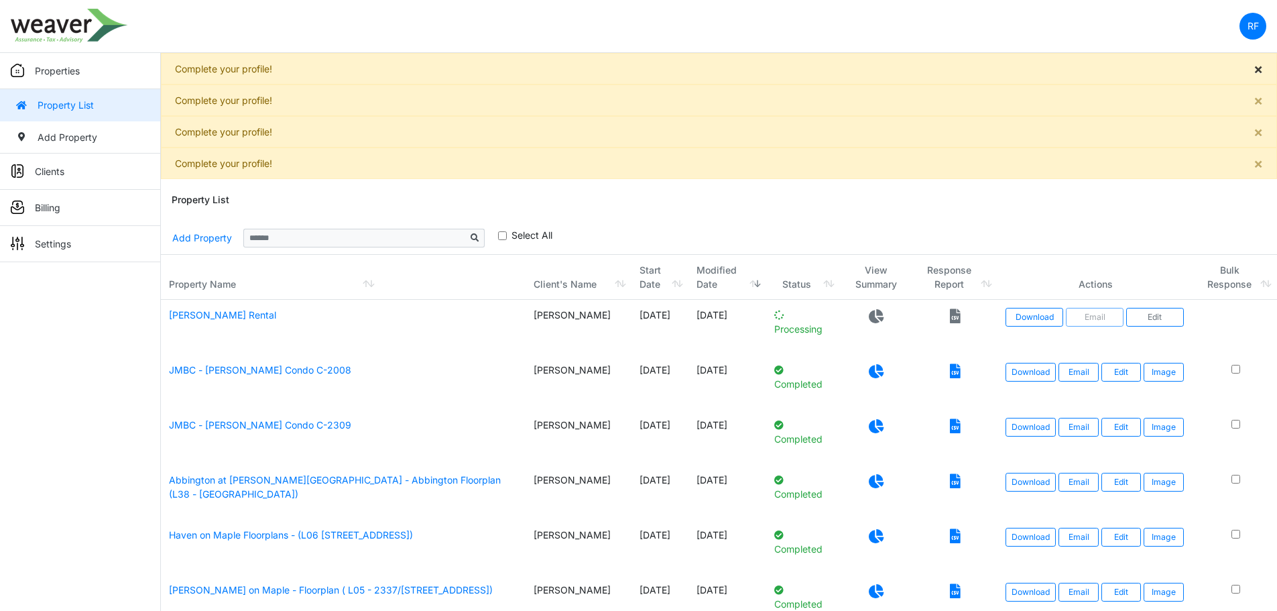
click at [1257, 64] on span "×" at bounding box center [1257, 68] width 9 height 17
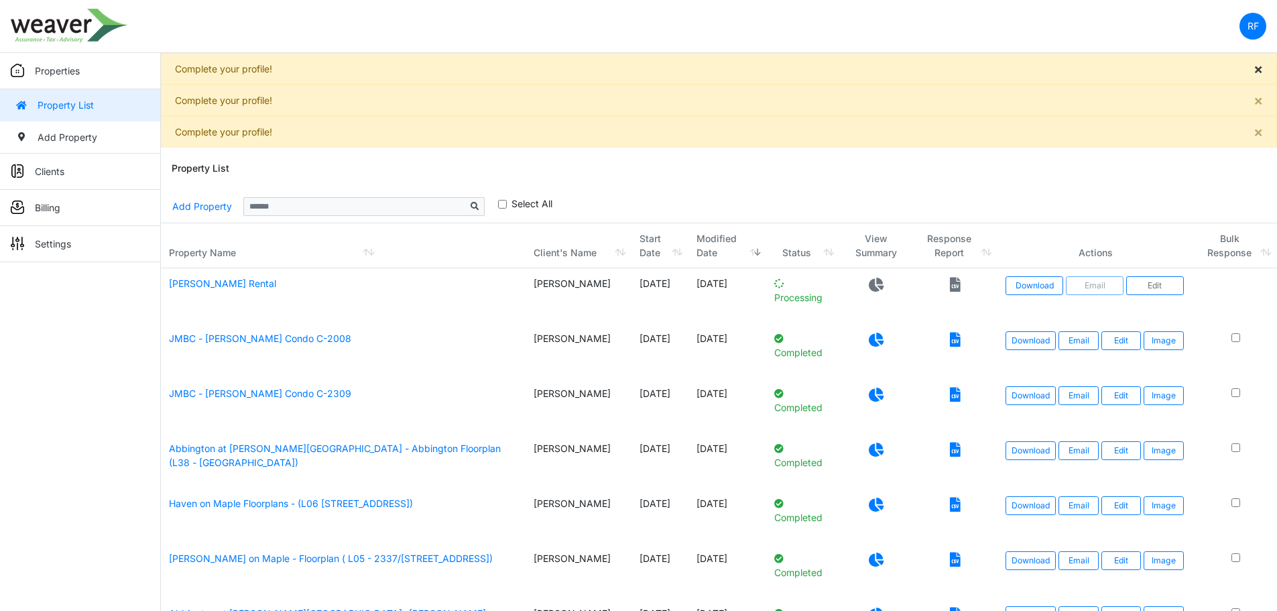
click at [1255, 72] on span "×" at bounding box center [1257, 68] width 9 height 17
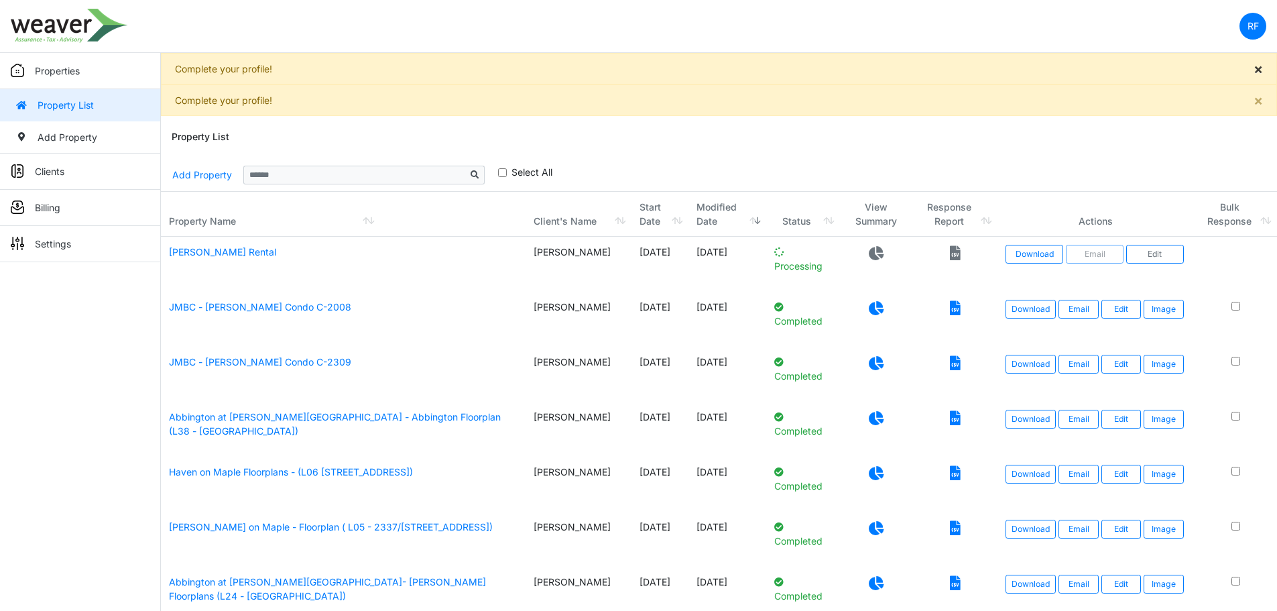
click at [1267, 72] on button "×" at bounding box center [1258, 69] width 36 height 30
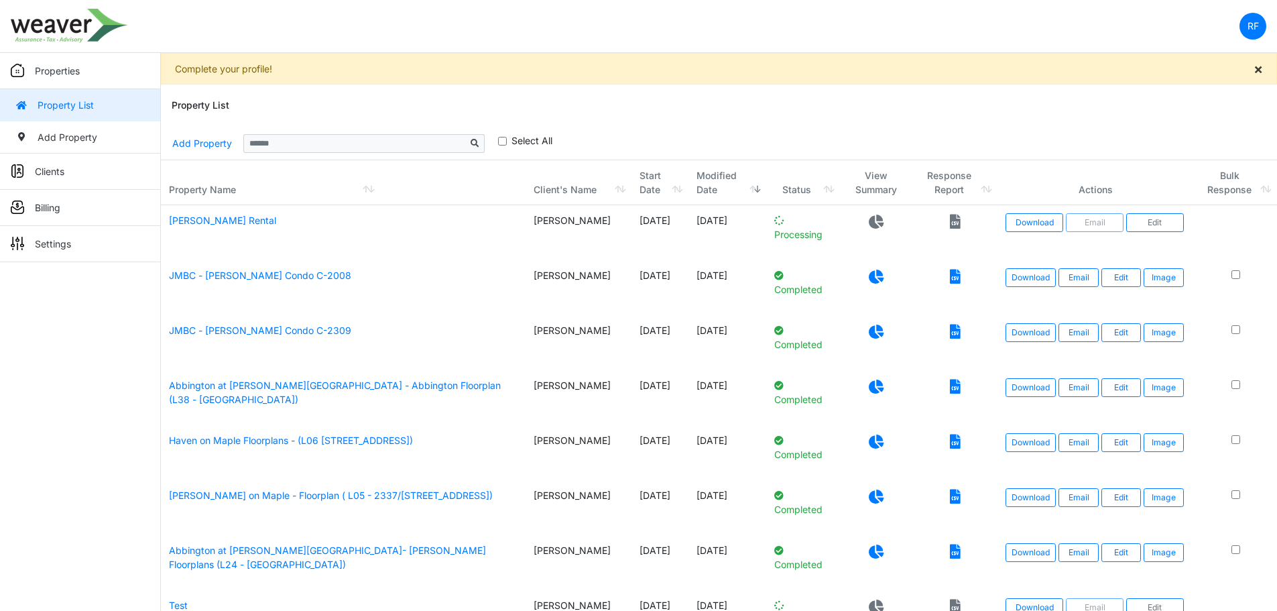
click at [1257, 68] on span "×" at bounding box center [1257, 68] width 9 height 17
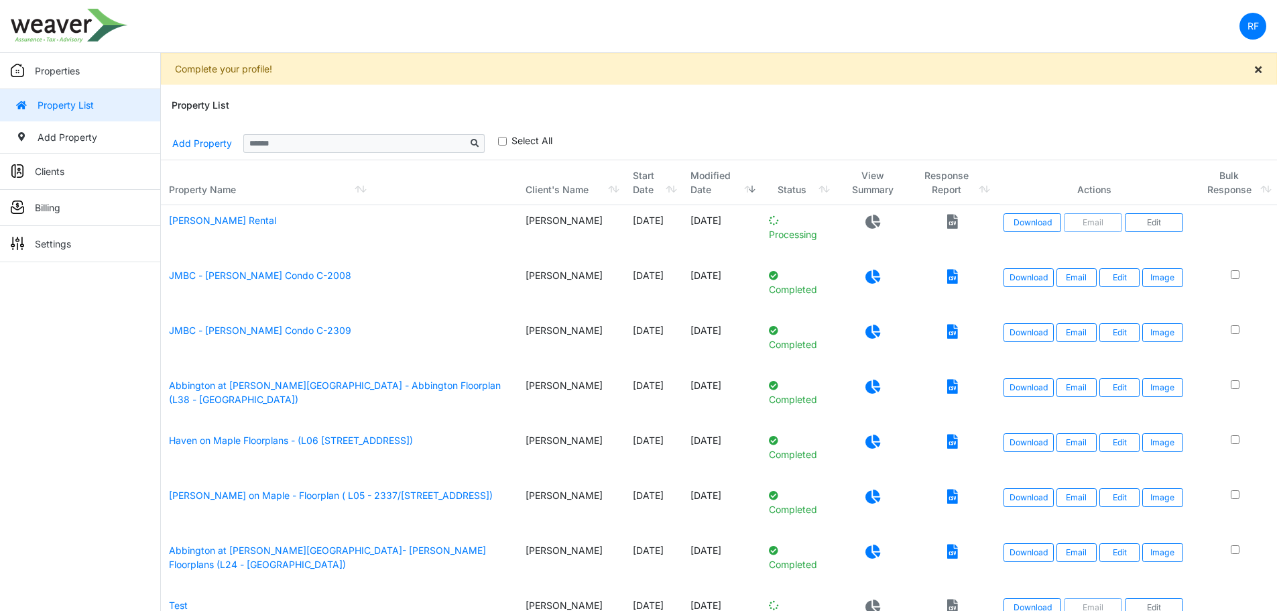
click at [1251, 65] on button "×" at bounding box center [1258, 69] width 36 height 30
click at [1255, 73] on span "×" at bounding box center [1257, 68] width 9 height 17
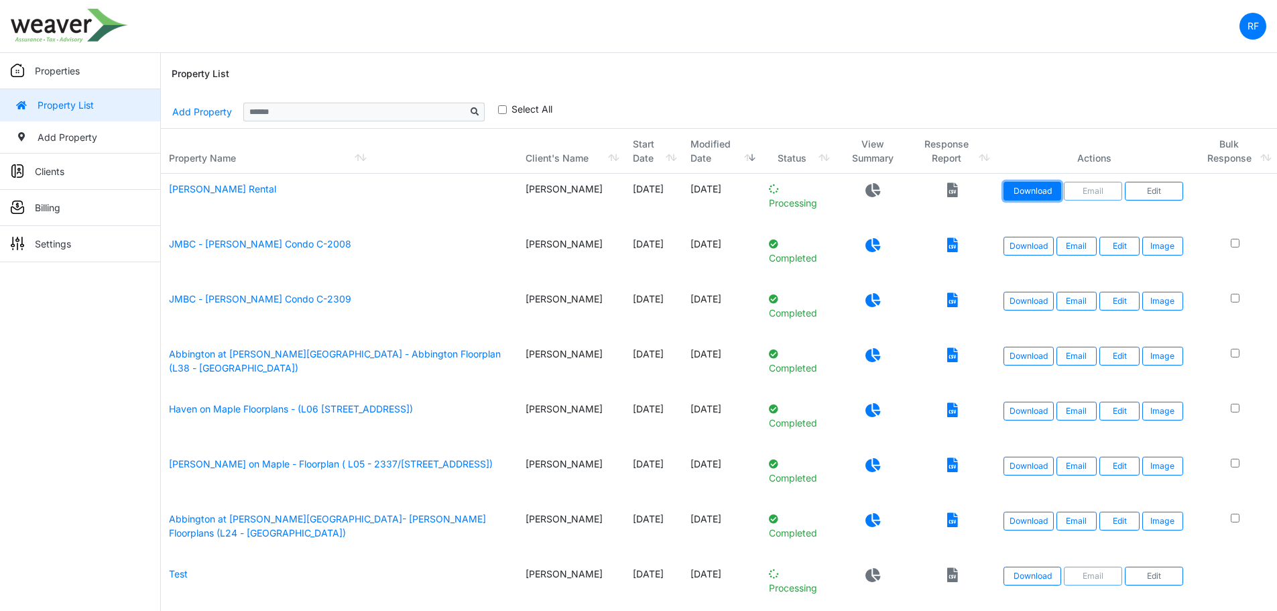
click at [1029, 190] on link "Download" at bounding box center [1032, 191] width 58 height 19
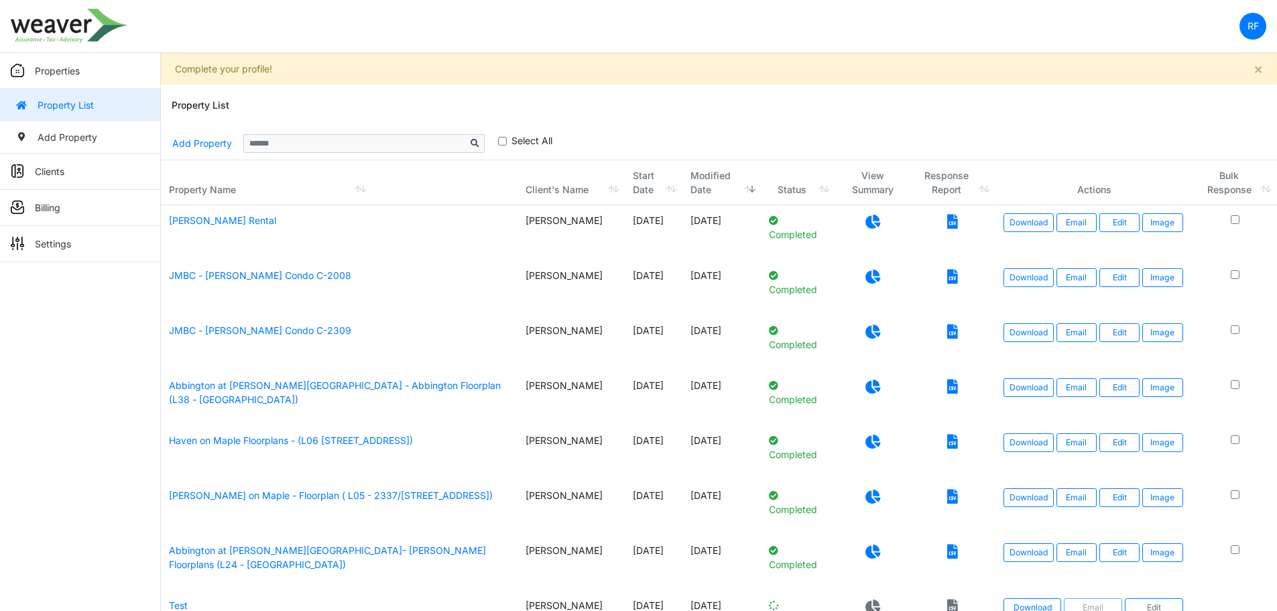
click at [870, 223] on icon at bounding box center [872, 221] width 15 height 14
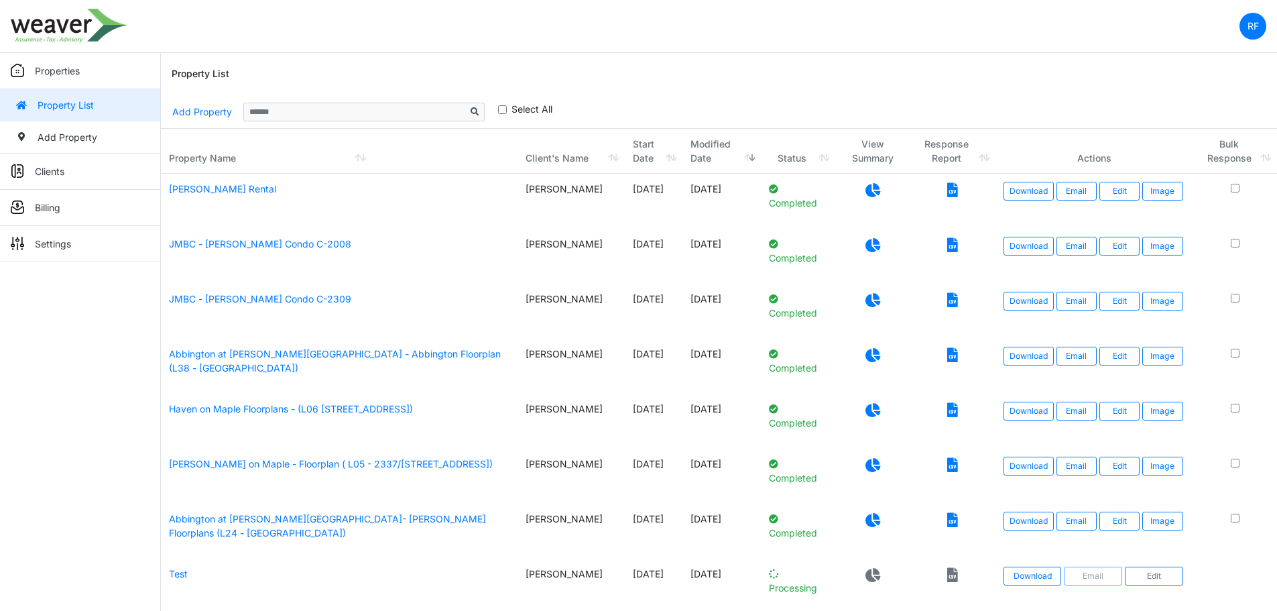
click at [867, 200] on td at bounding box center [872, 201] width 75 height 55
click at [867, 193] on icon at bounding box center [872, 190] width 15 height 14
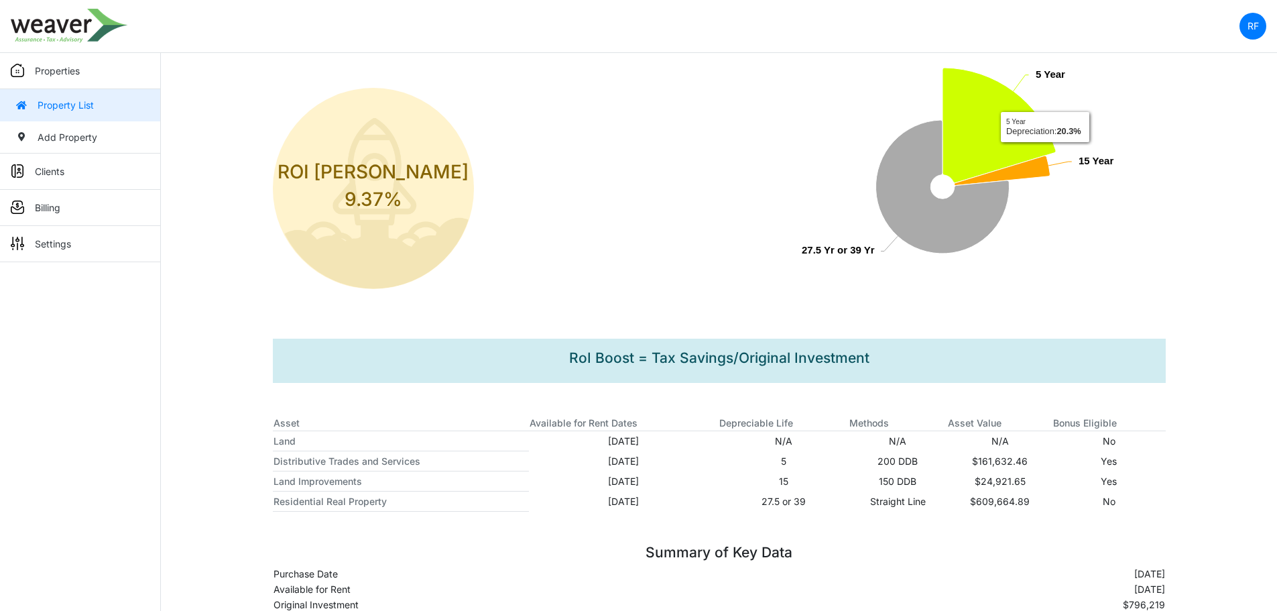
scroll to position [244, 0]
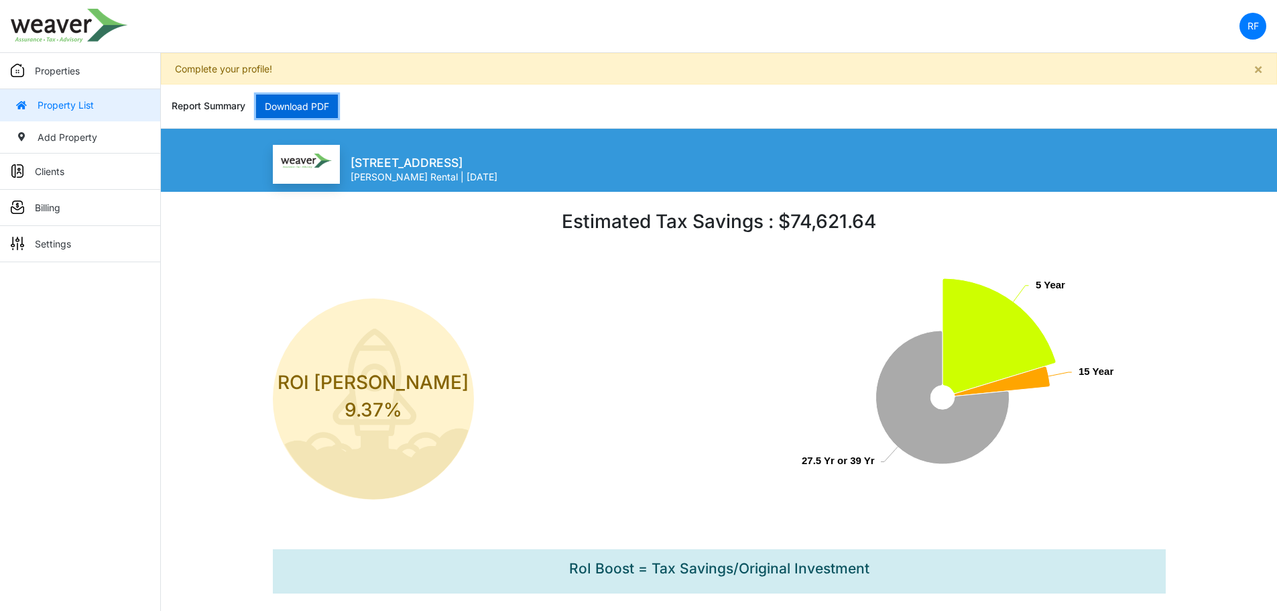
click at [288, 104] on link "Download PDF" at bounding box center [297, 105] width 82 height 23
